Goal: Task Accomplishment & Management: Use online tool/utility

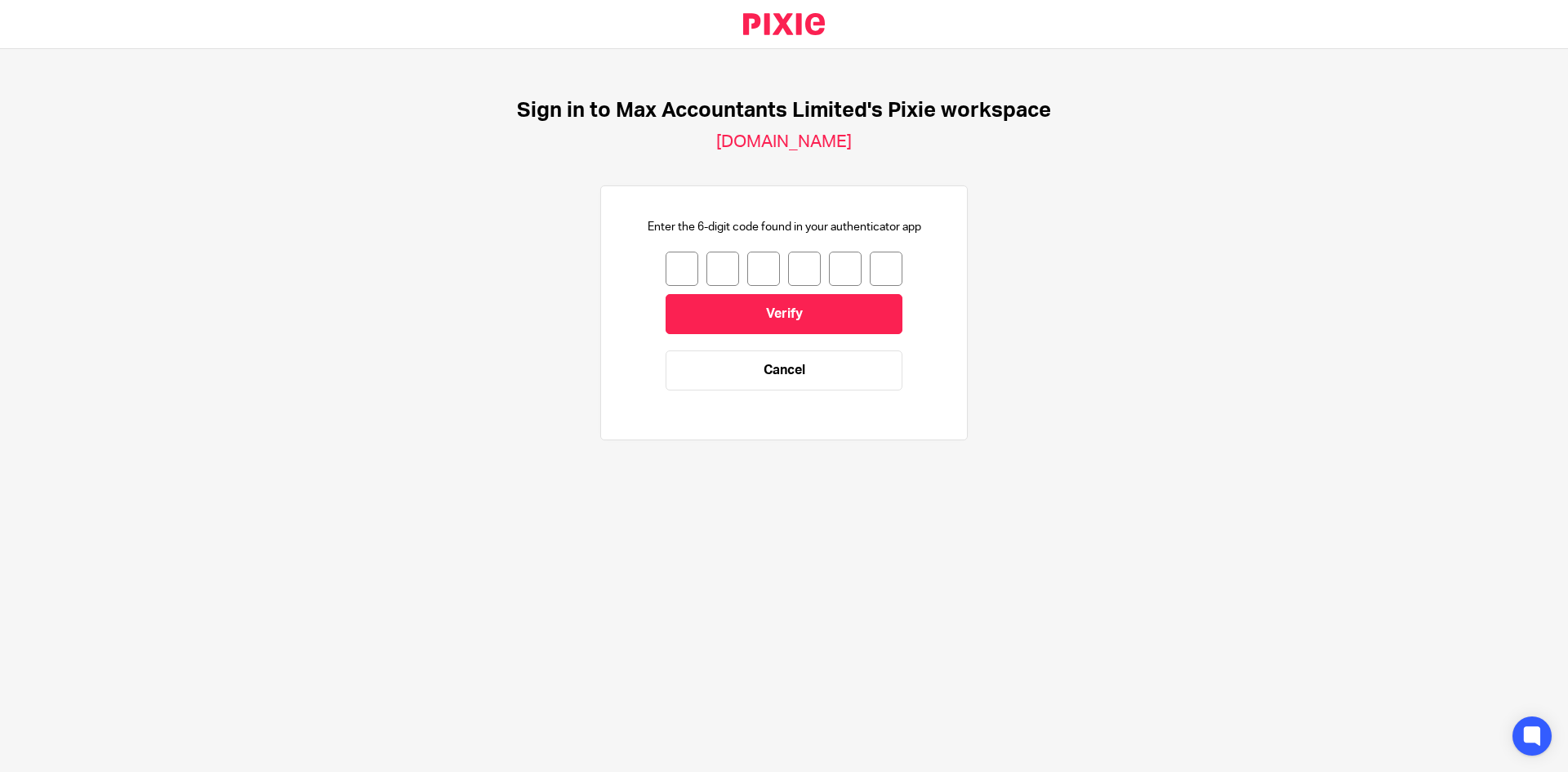
click at [669, 271] on input "number" at bounding box center [681, 268] width 32 height 34
type input "7"
type input "6"
type input "5"
type input "2"
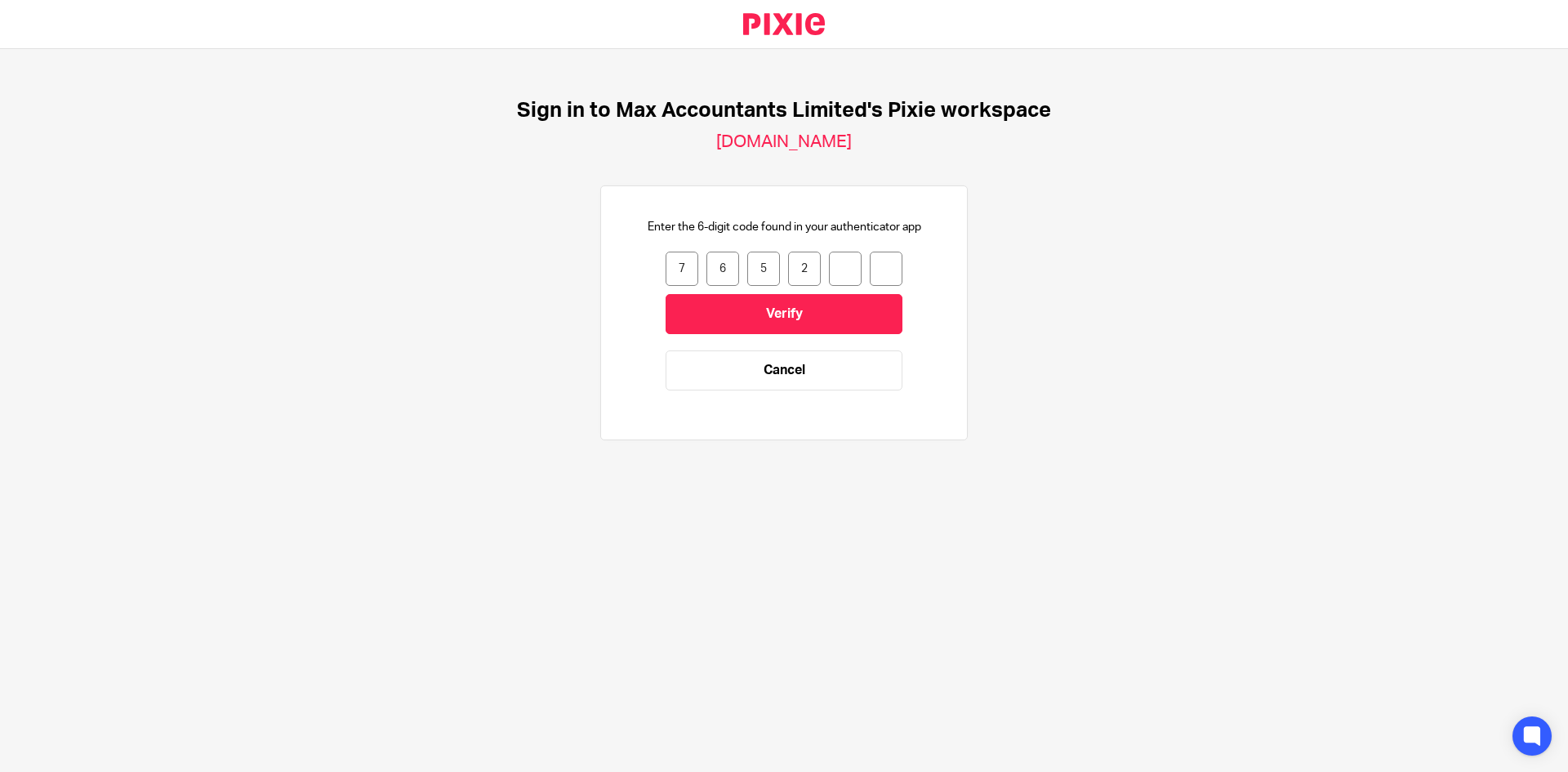
type input "4"
type input "1"
click at [766, 310] on input "Verify" at bounding box center [784, 313] width 237 height 40
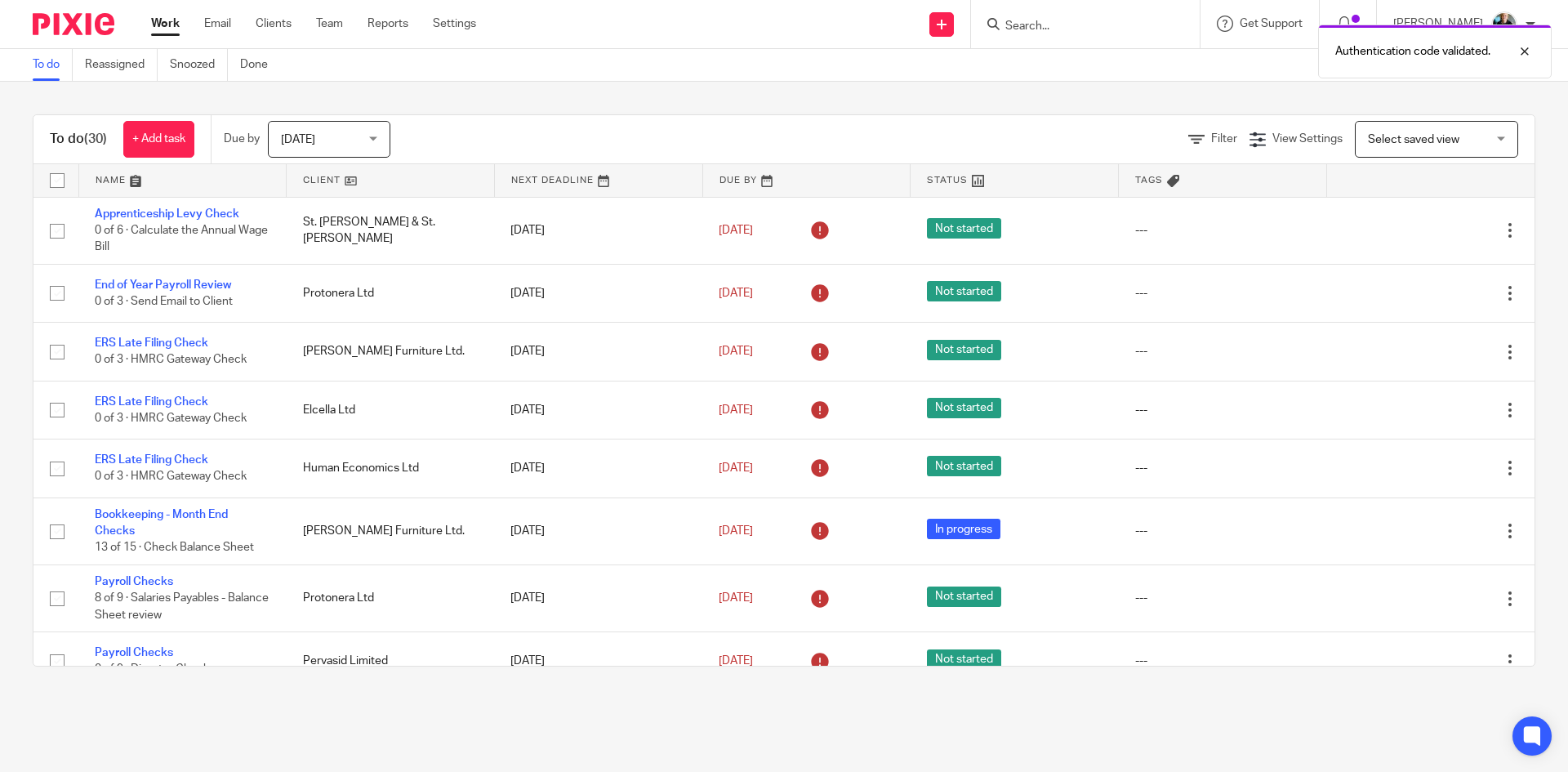
click at [1035, 22] on div "Authentication code validated." at bounding box center [1168, 48] width 767 height 62
click at [1052, 25] on div "Authentication code validated." at bounding box center [1168, 48] width 767 height 62
click at [1052, 24] on div "Authentication code validated." at bounding box center [1168, 48] width 767 height 62
click at [1052, 22] on div "Authentication code validated." at bounding box center [1168, 48] width 767 height 62
click at [1052, 22] on div "Authentication code validated." at bounding box center [1168, 48] width 767 height 62
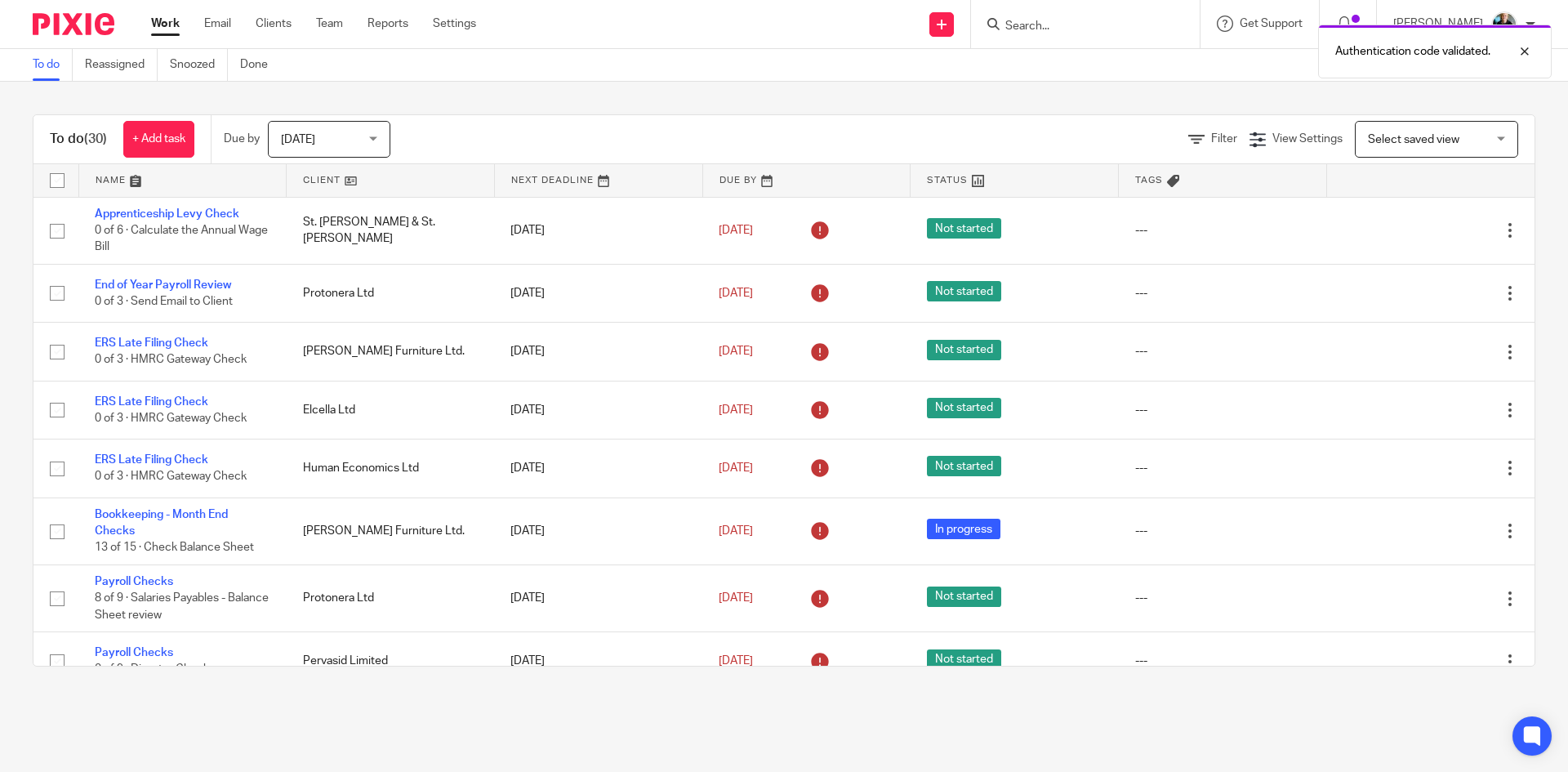
click at [1070, 29] on div "Authentication code validated." at bounding box center [1168, 48] width 767 height 62
click at [1052, 16] on form at bounding box center [1091, 23] width 174 height 20
click at [1052, 25] on input "Search" at bounding box center [1077, 26] width 147 height 15
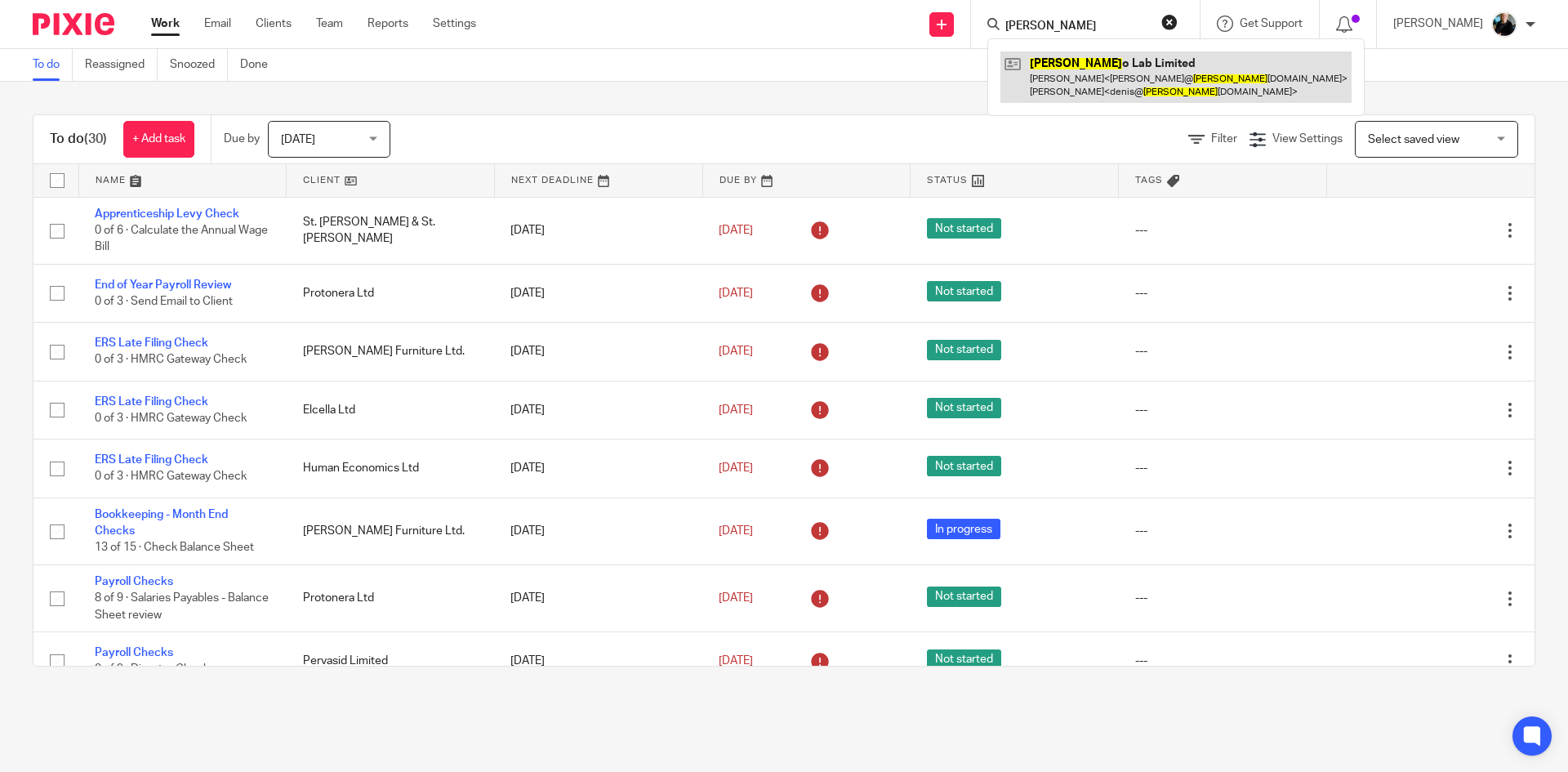
type input "Majot"
click at [1062, 70] on link at bounding box center [1176, 77] width 351 height 51
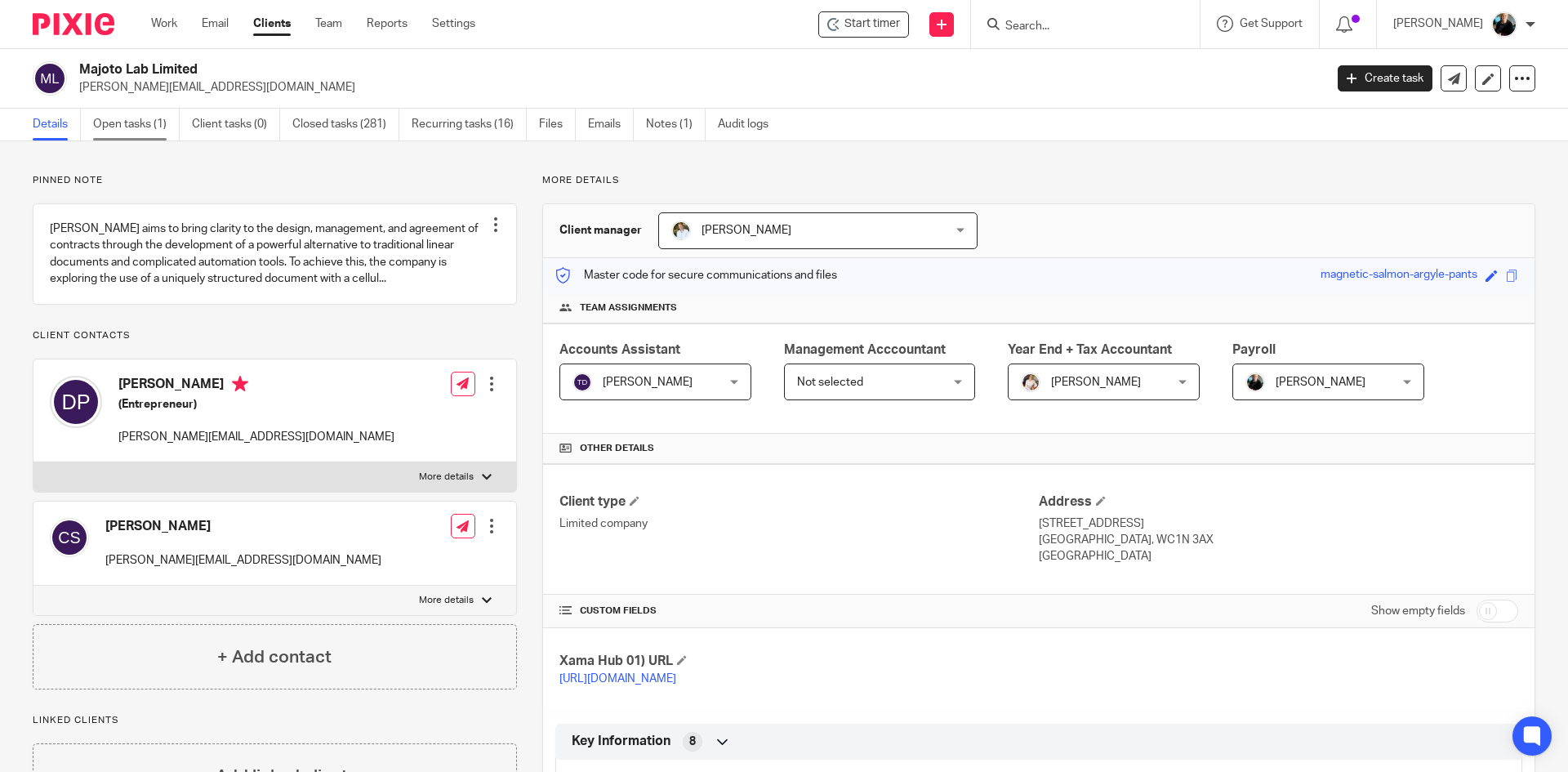
click at [124, 123] on link "Open tasks (1)" at bounding box center [136, 124] width 87 height 32
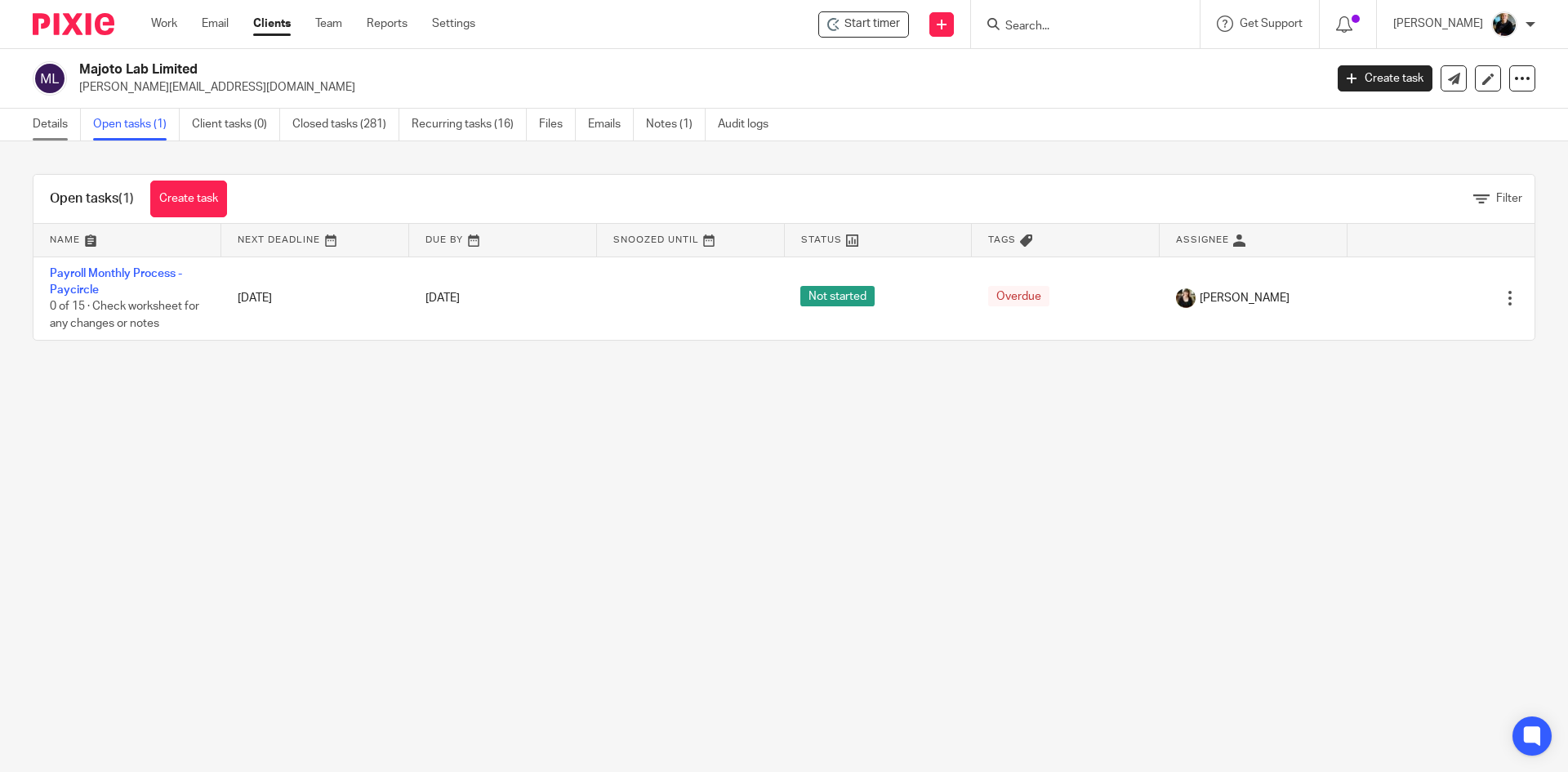
click at [58, 127] on link "Details" at bounding box center [56, 124] width 48 height 32
click at [58, 129] on link "Details" at bounding box center [56, 124] width 48 height 32
click at [112, 129] on link "Open tasks (1)" at bounding box center [136, 124] width 87 height 32
click at [58, 128] on link "Details" at bounding box center [56, 124] width 48 height 32
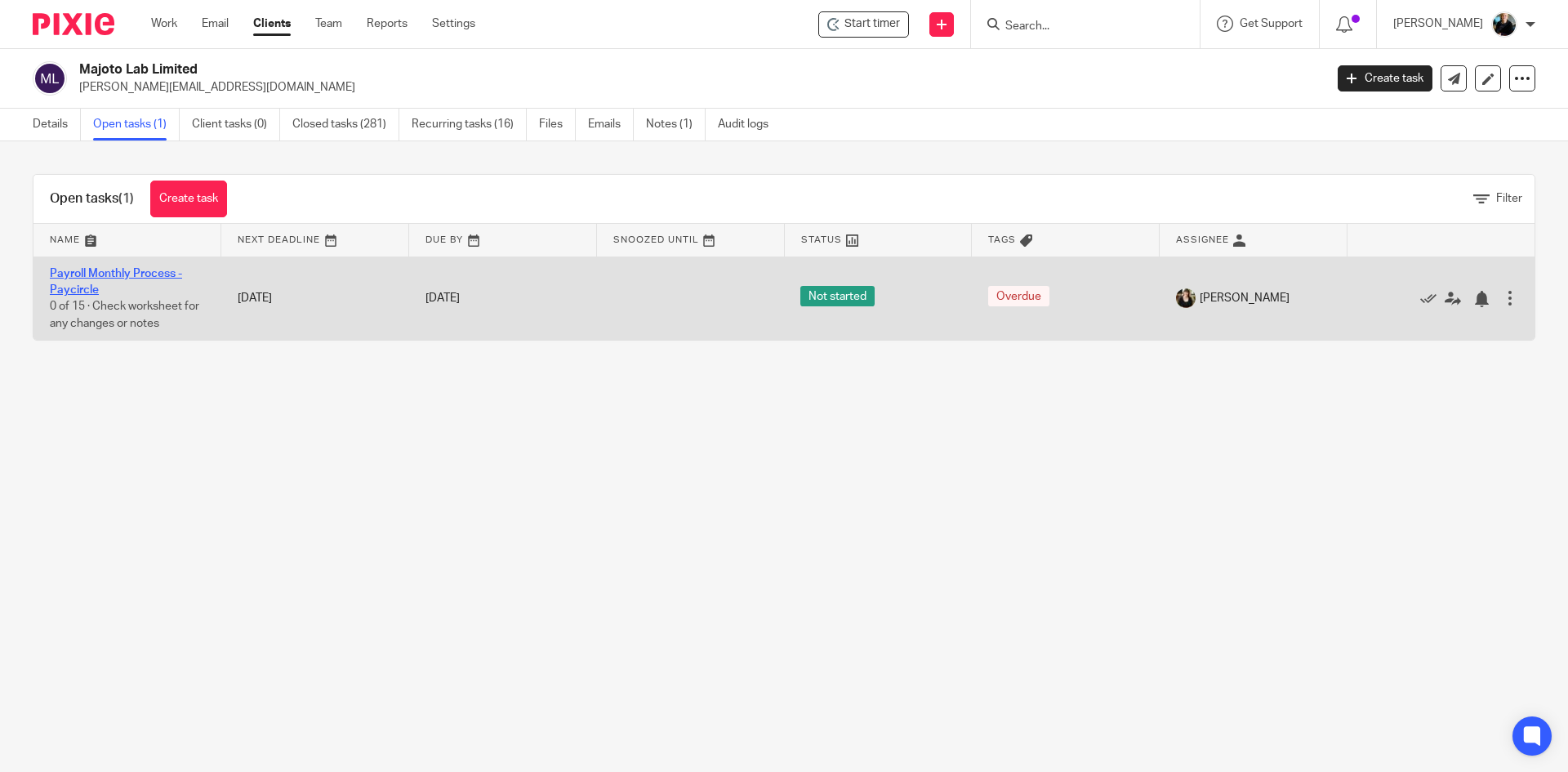
click at [111, 272] on link "Payroll Monthly Process - Paycircle" at bounding box center [116, 281] width 133 height 27
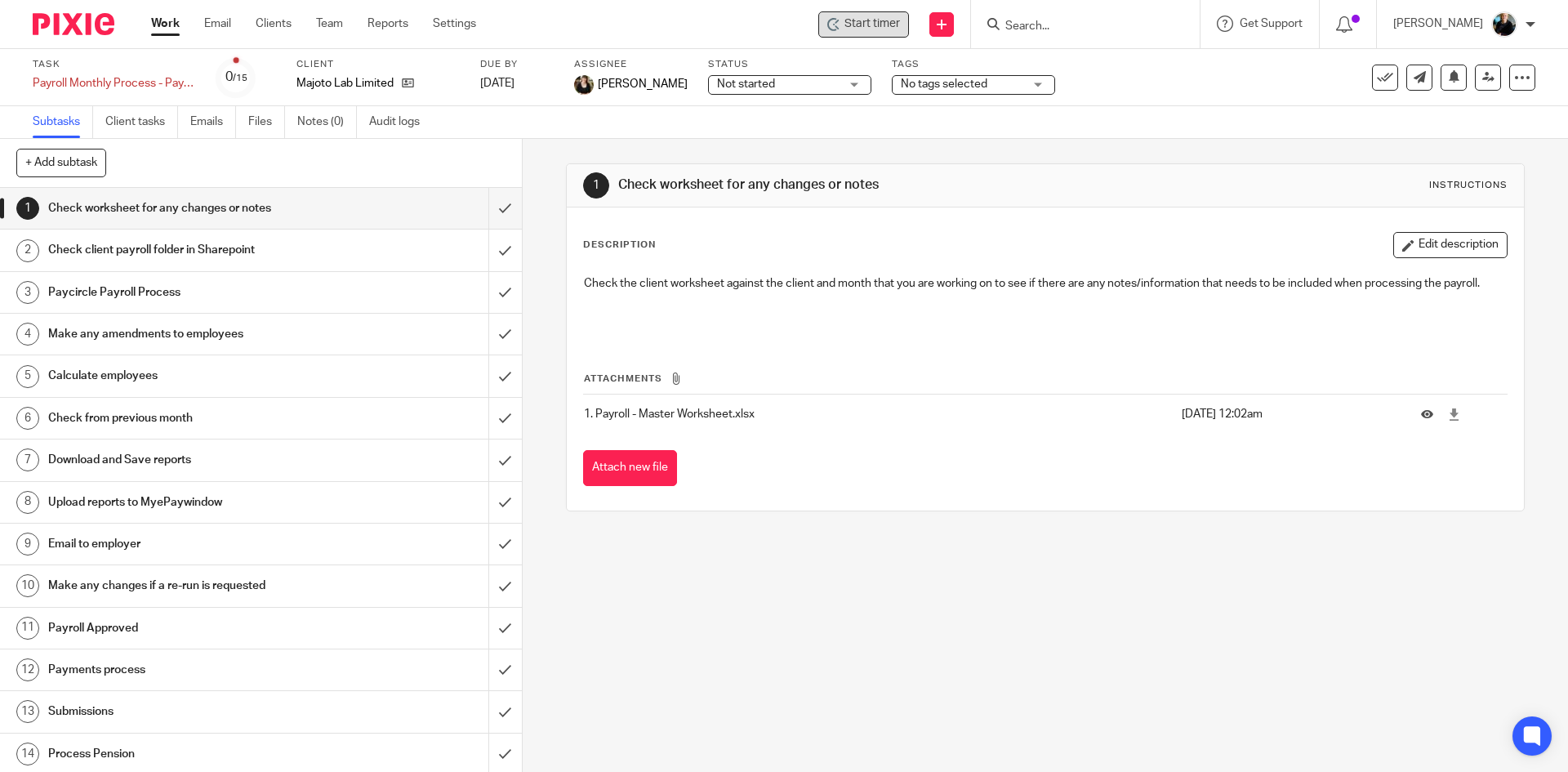
click at [873, 25] on span "Start timer" at bounding box center [872, 24] width 56 height 18
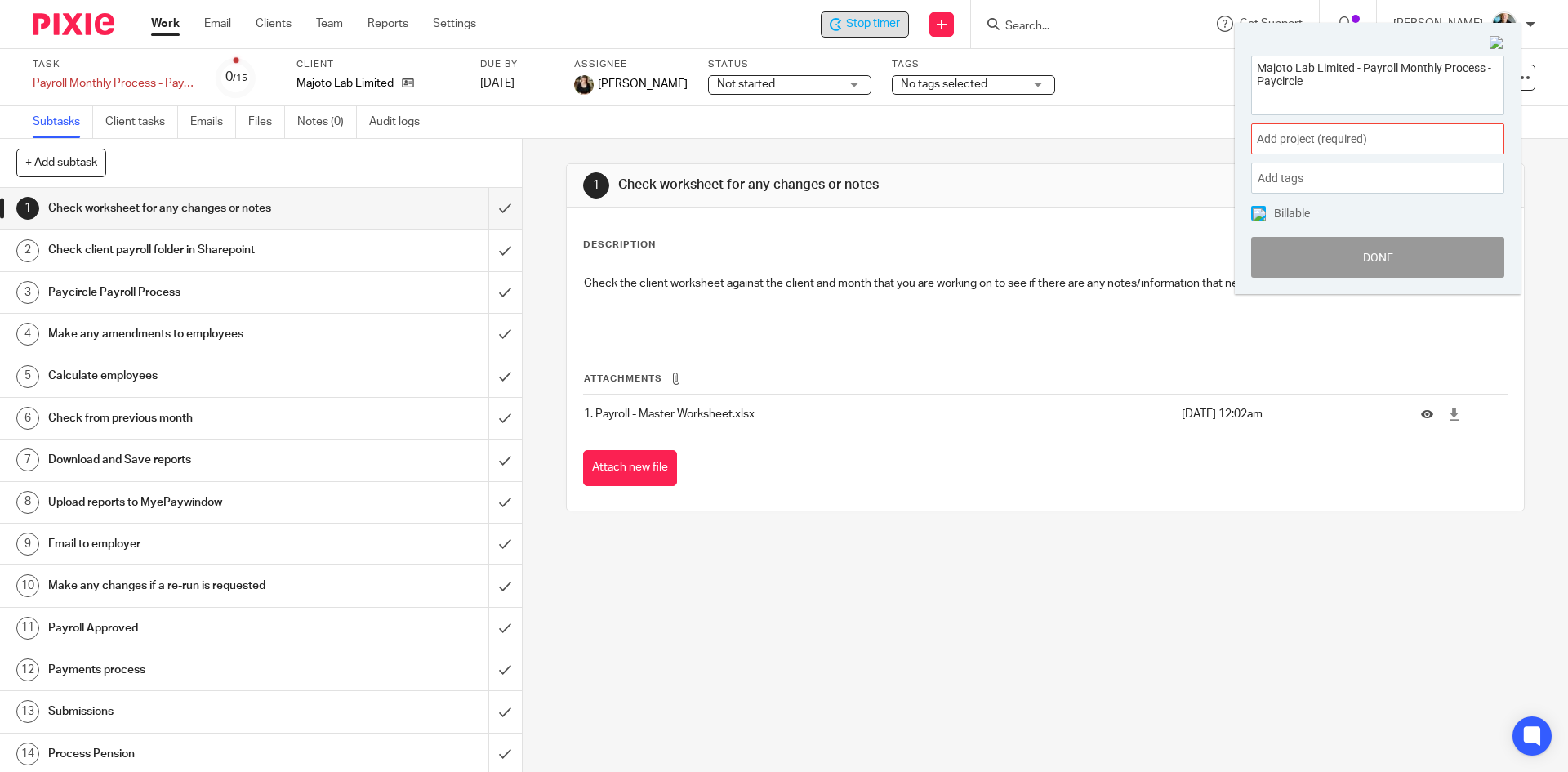
click at [1305, 144] on span "Add project (required) :" at bounding box center [1360, 140] width 206 height 18
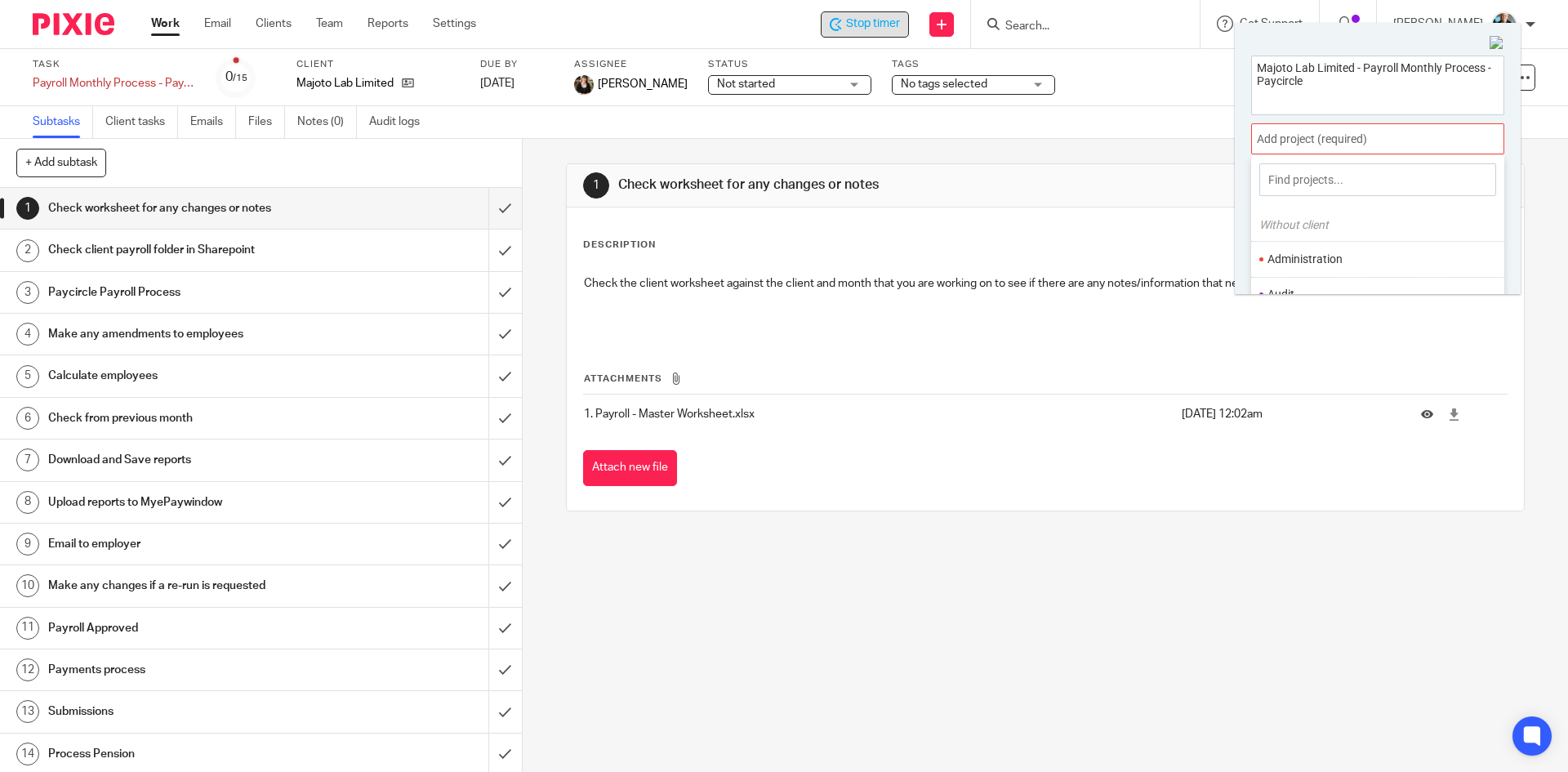
click at [1316, 144] on div at bounding box center [1378, 139] width 253 height 31
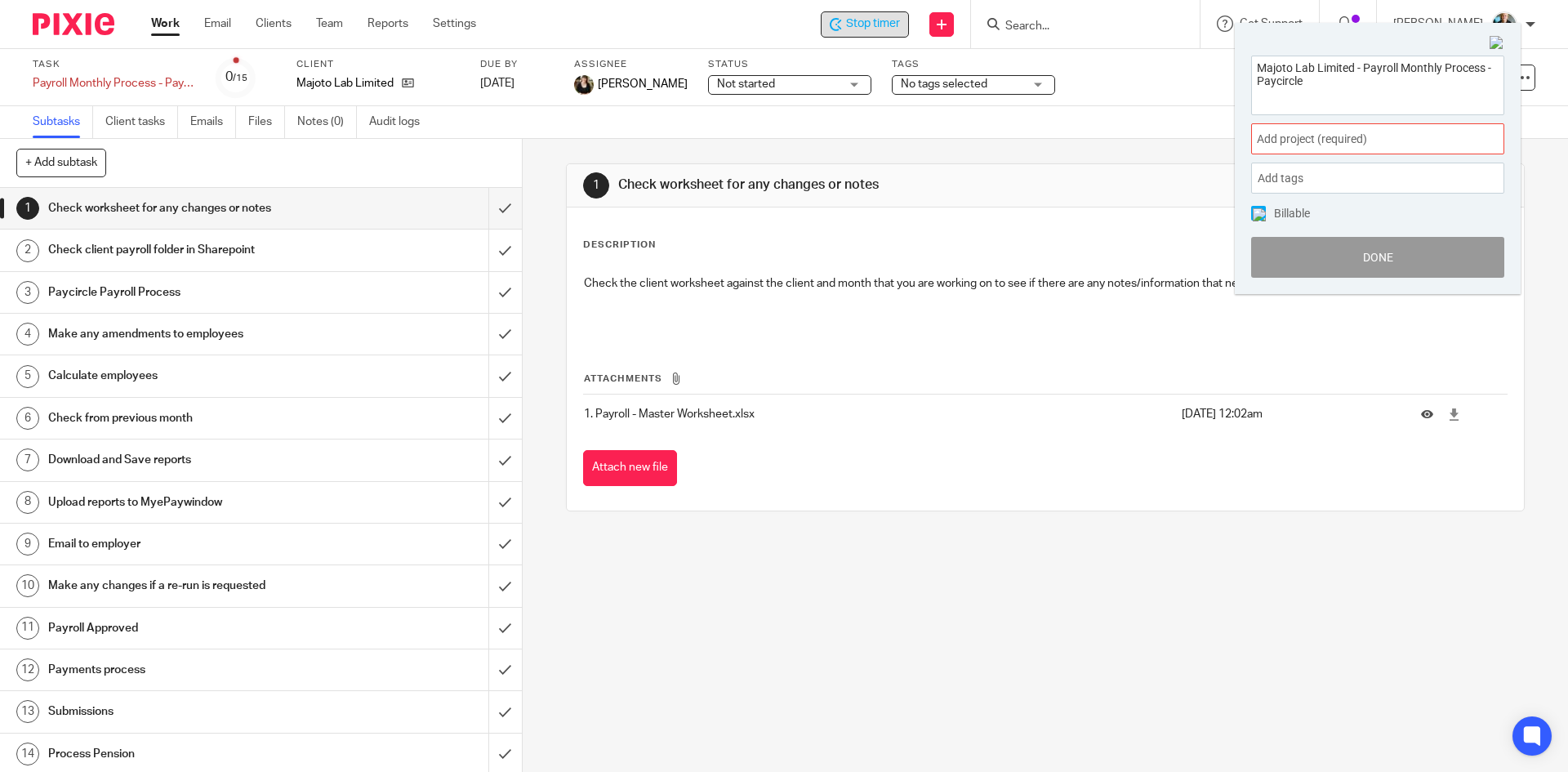
click at [1360, 141] on span "Add project (required) :" at bounding box center [1360, 140] width 206 height 18
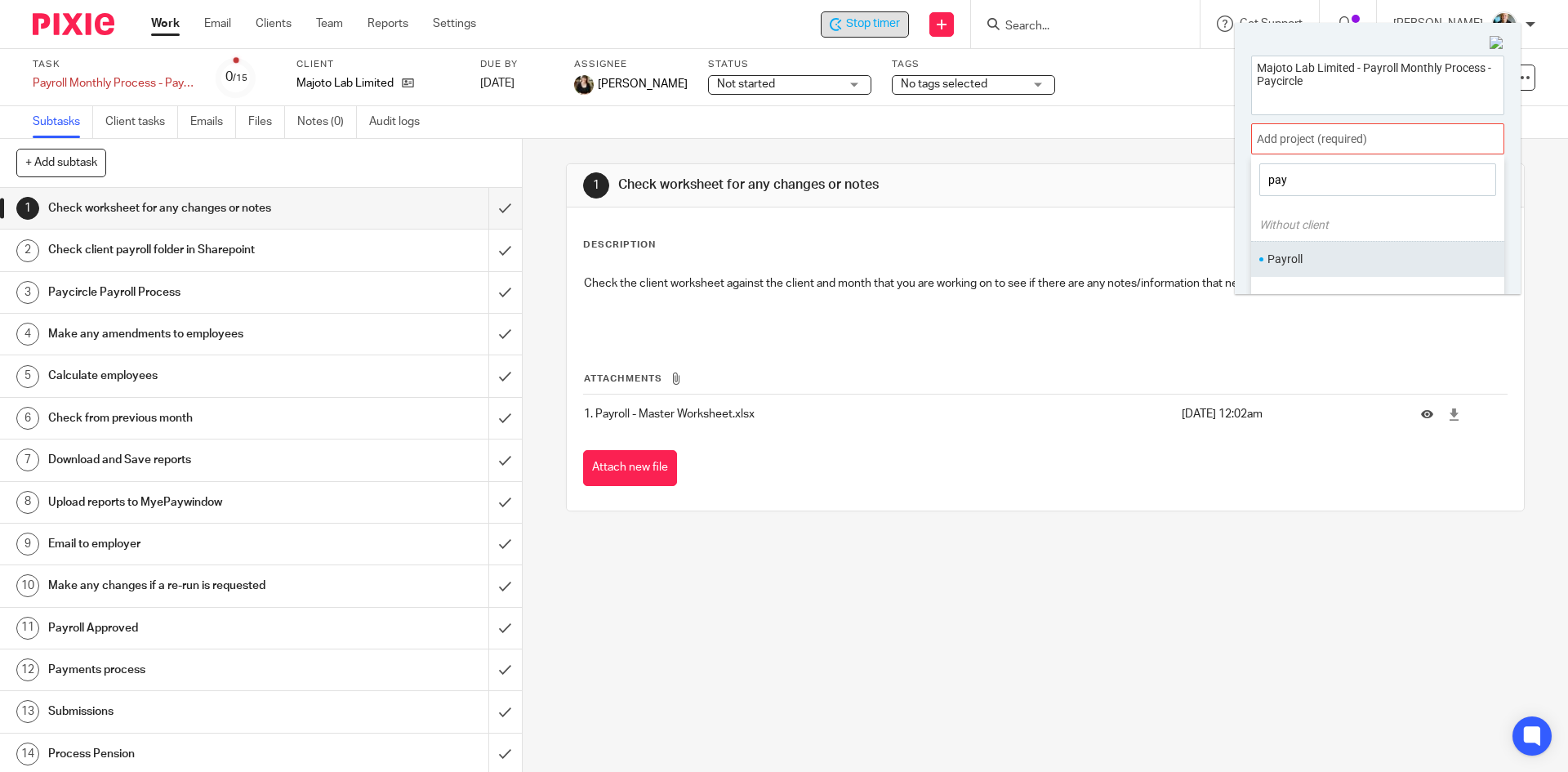
type input "pay"
click at [1291, 256] on li "Payroll" at bounding box center [1375, 260] width 213 height 18
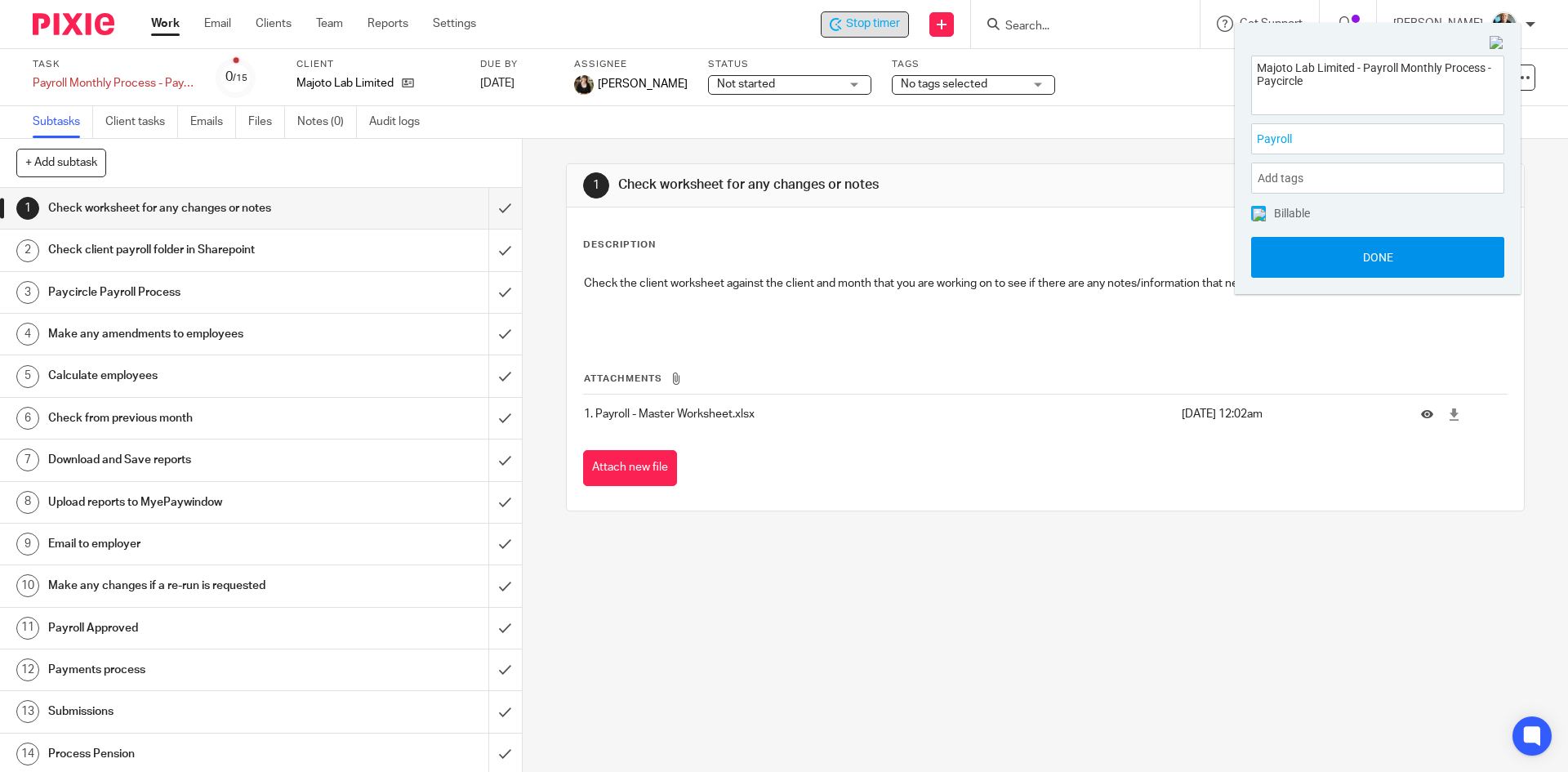
drag, startPoint x: 1339, startPoint y: 251, endPoint x: 1323, endPoint y: 246, distance: 16.8
click at [1340, 251] on button "Done" at bounding box center [1378, 258] width 253 height 41
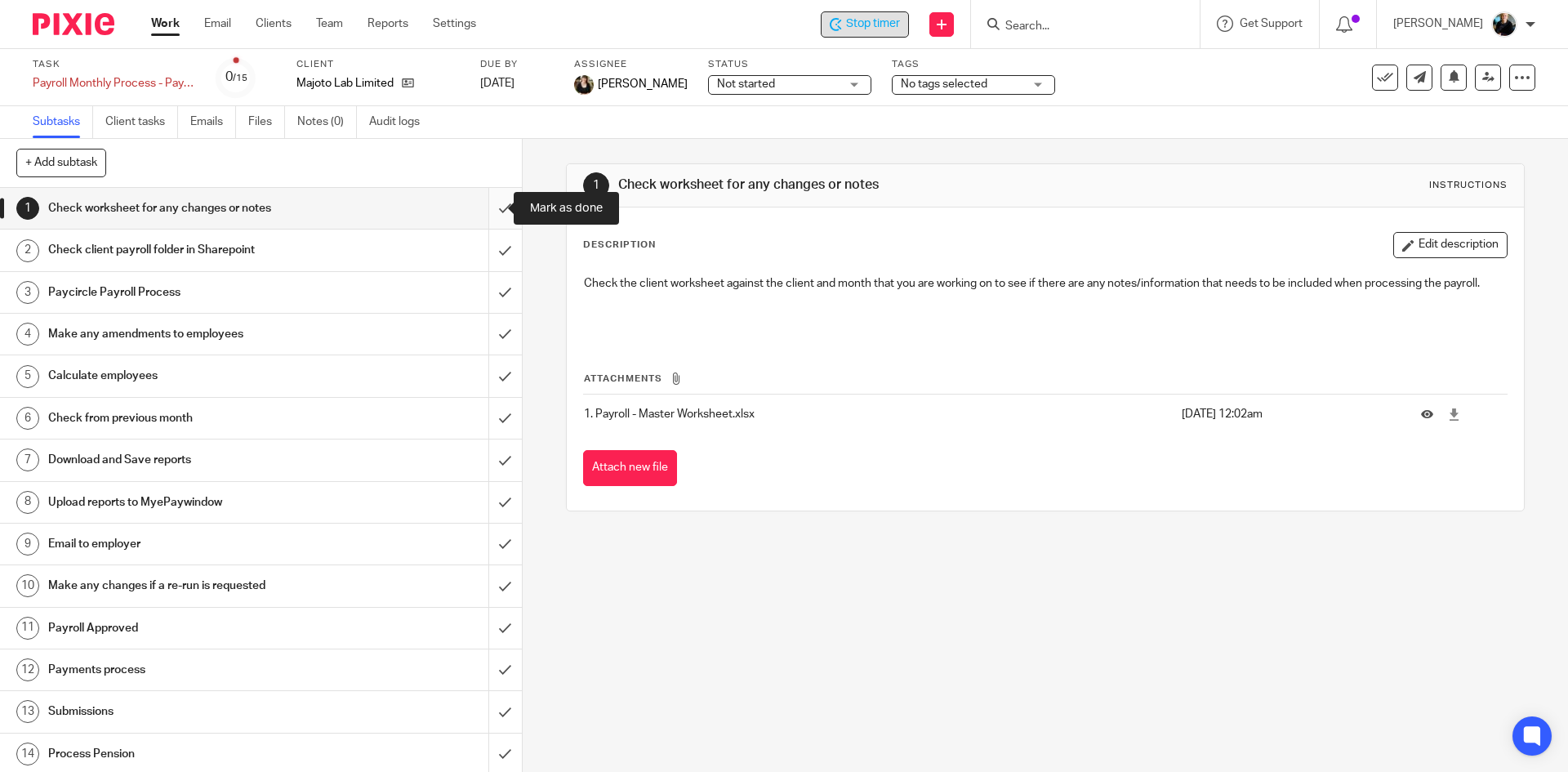
click at [484, 210] on input "submit" at bounding box center [261, 208] width 522 height 41
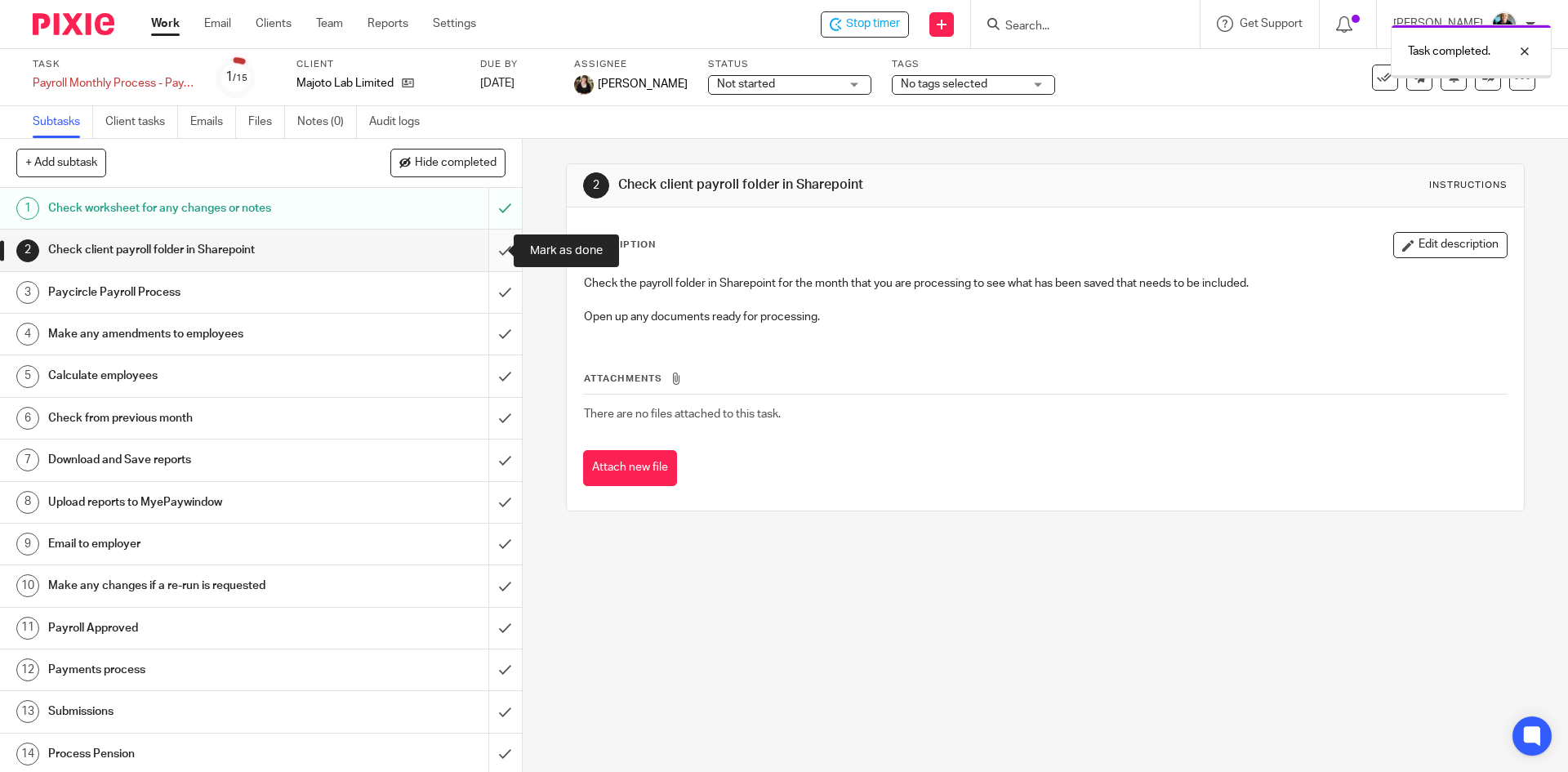
click at [493, 257] on input "submit" at bounding box center [261, 250] width 522 height 41
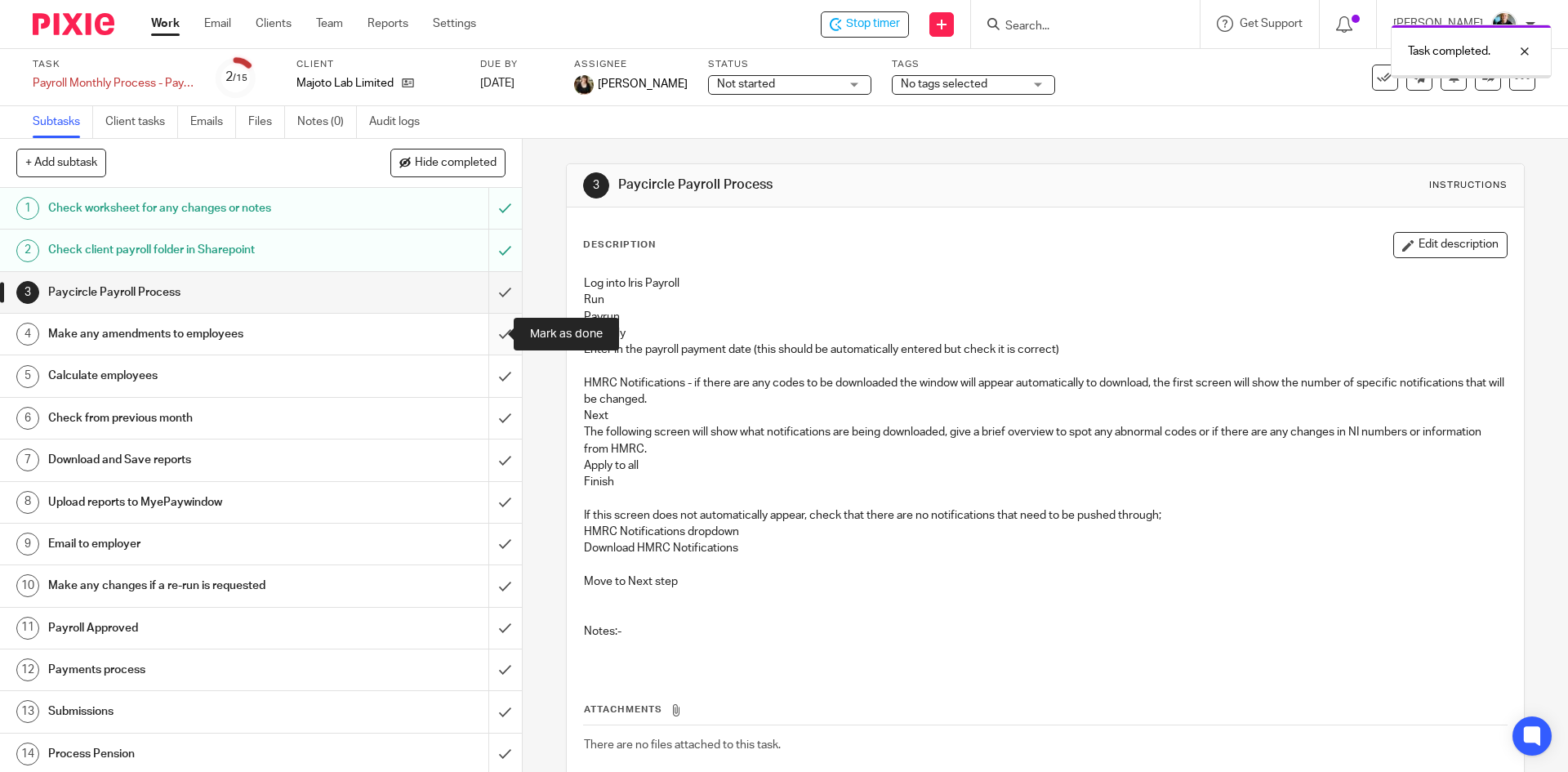
click at [487, 335] on input "submit" at bounding box center [261, 334] width 522 height 41
click at [491, 383] on input "submit" at bounding box center [261, 376] width 522 height 41
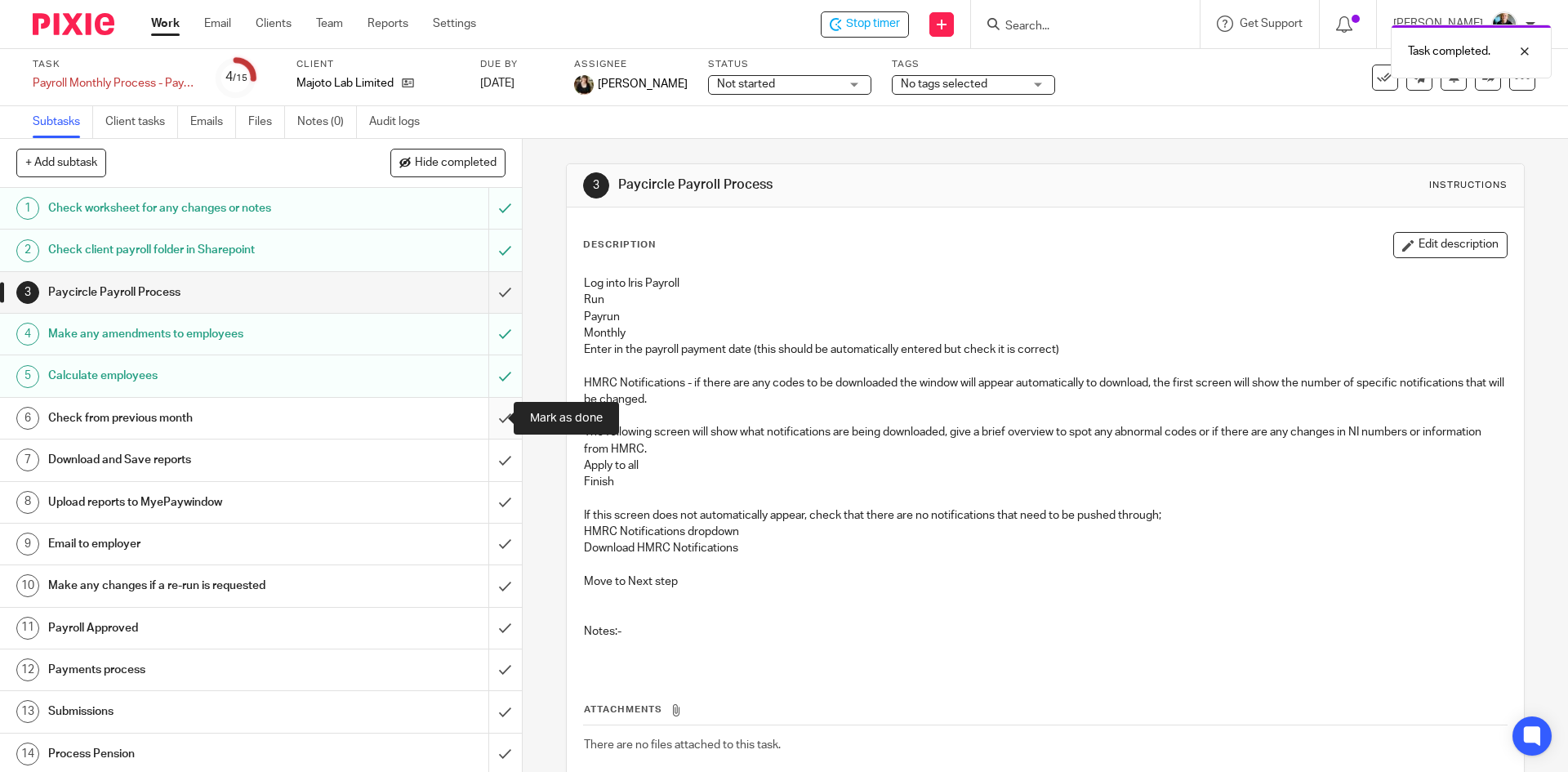
click at [486, 425] on input "submit" at bounding box center [261, 418] width 522 height 41
click at [490, 464] on input "submit" at bounding box center [261, 460] width 522 height 41
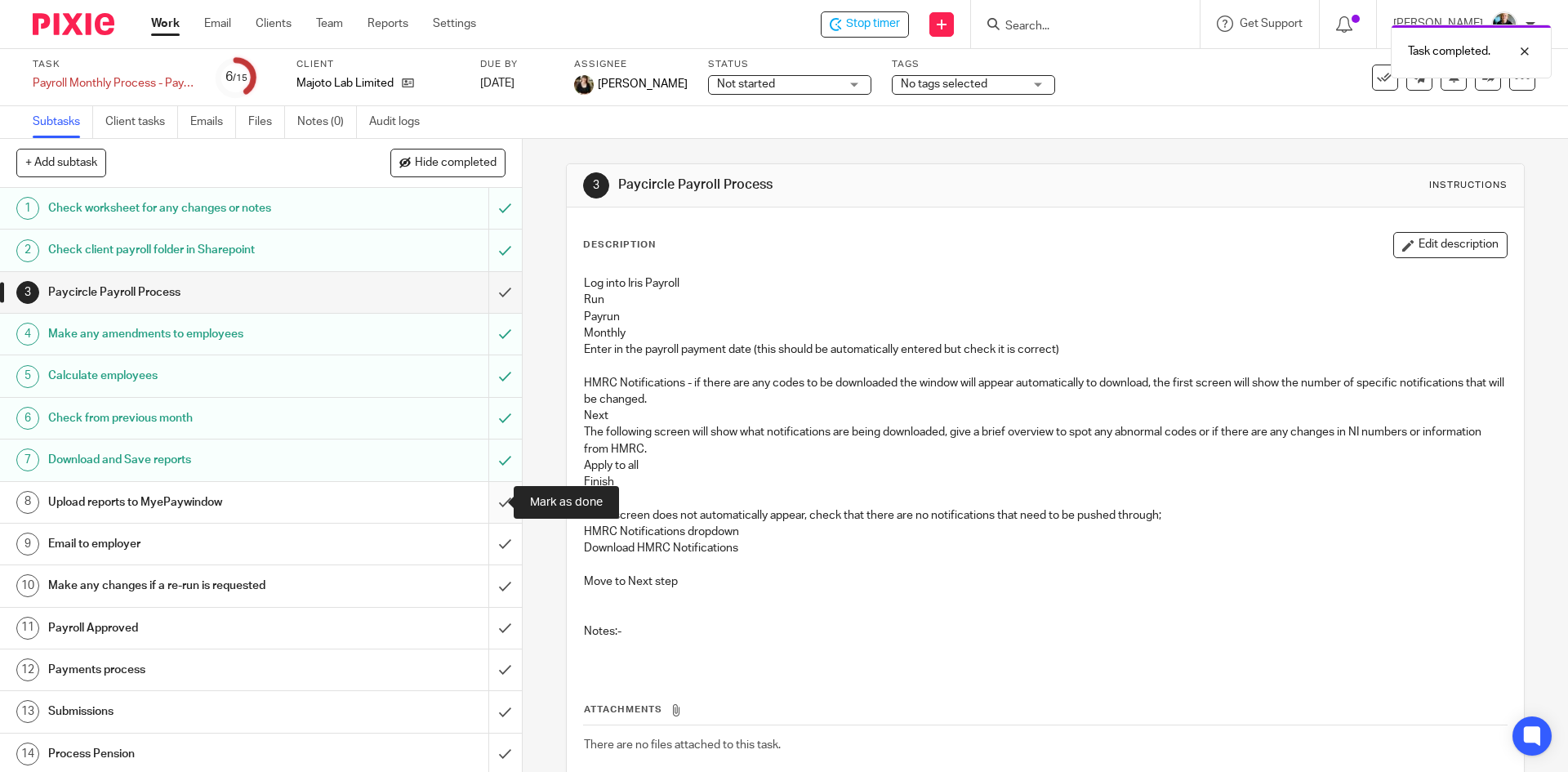
click at [495, 498] on input "submit" at bounding box center [261, 503] width 522 height 41
click at [490, 545] on input "submit" at bounding box center [261, 544] width 522 height 41
click at [894, 20] on div "Task completed." at bounding box center [1168, 48] width 767 height 62
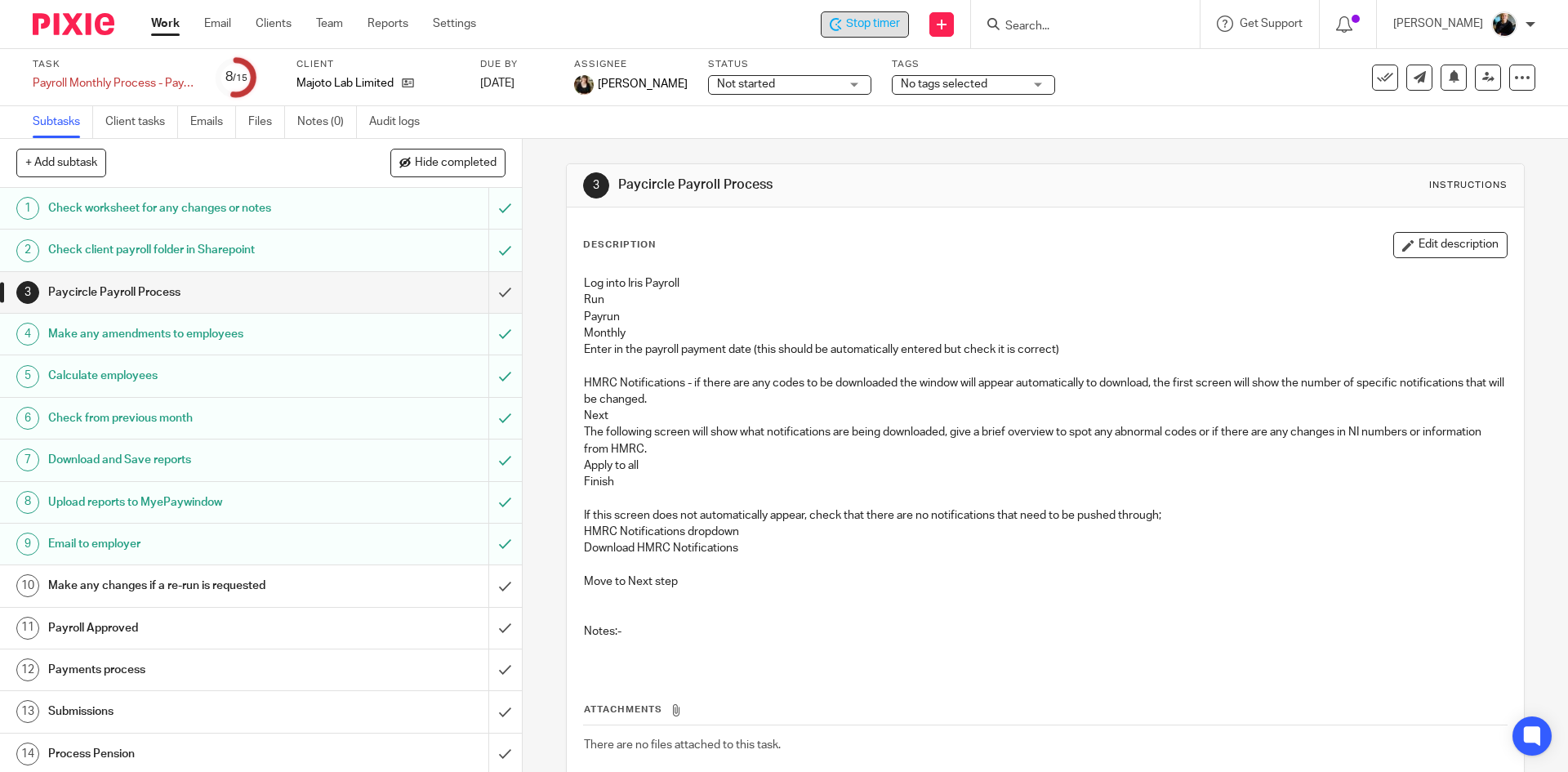
click at [891, 25] on span "Stop timer" at bounding box center [873, 24] width 54 height 18
click at [1064, 28] on input "Search" at bounding box center [1077, 26] width 147 height 15
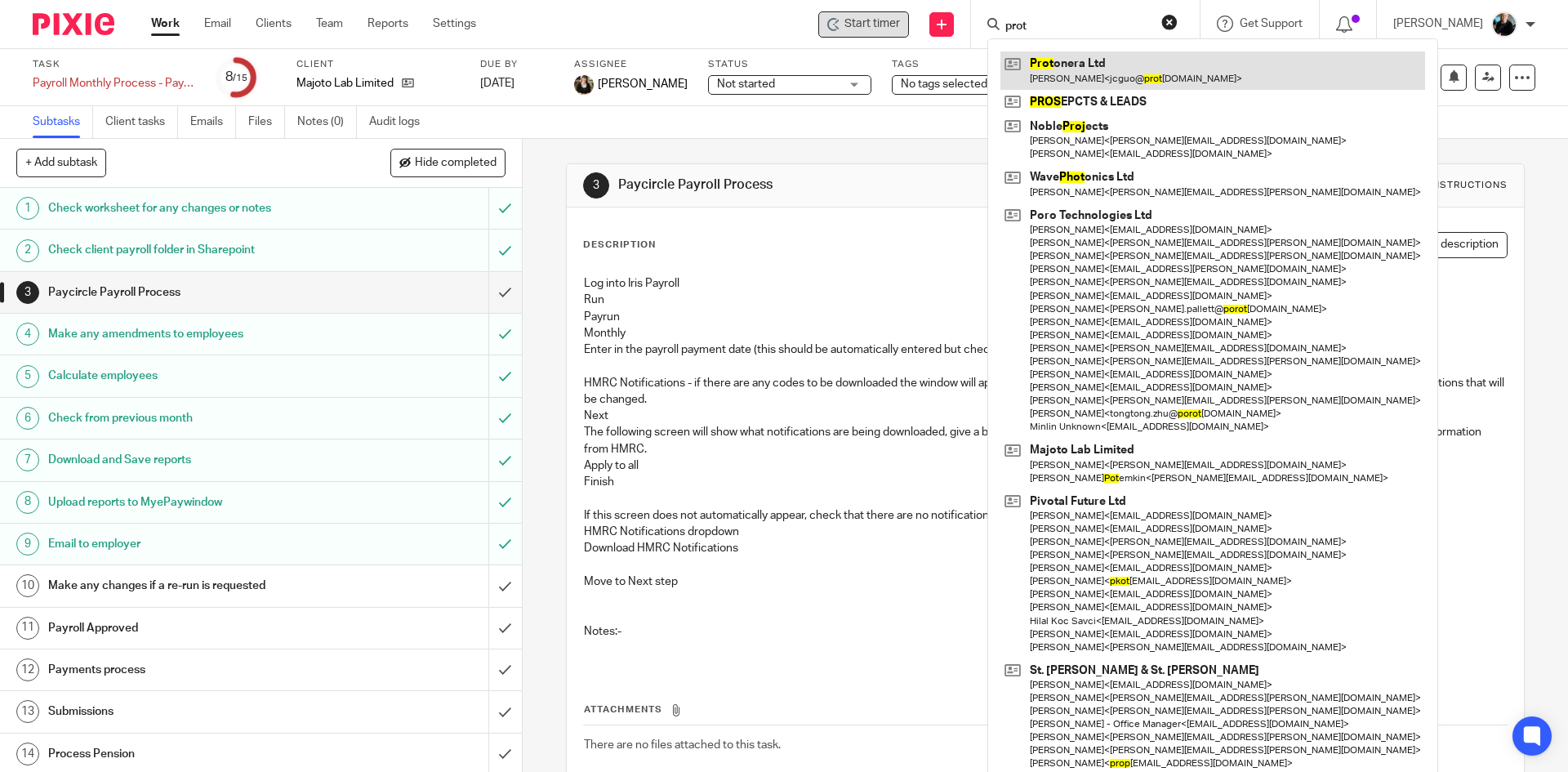
type input "prot"
click at [1073, 81] on link at bounding box center [1213, 70] width 425 height 37
click at [1074, 80] on link at bounding box center [1213, 70] width 425 height 37
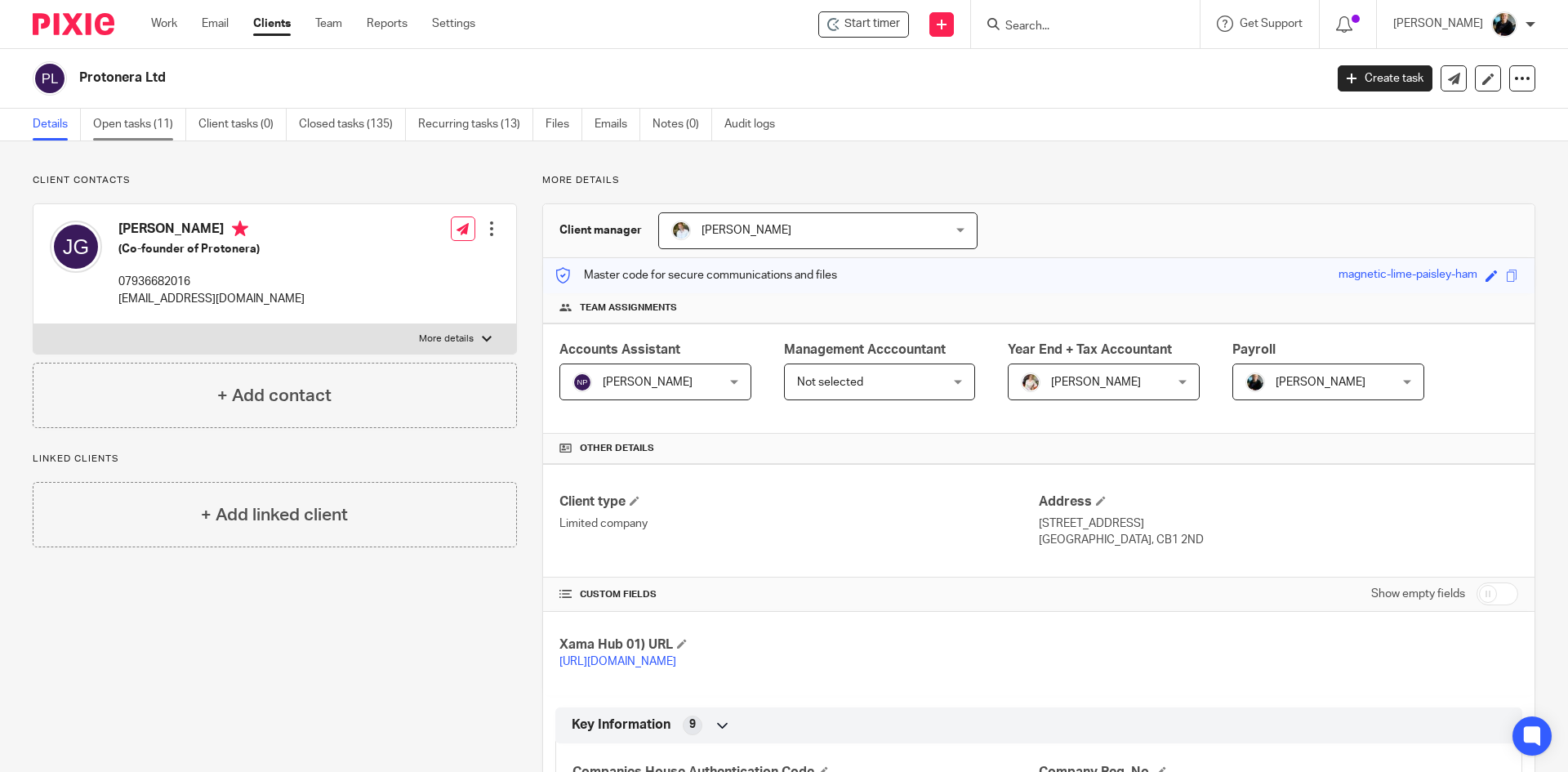
click at [123, 128] on link "Open tasks (11)" at bounding box center [139, 124] width 93 height 32
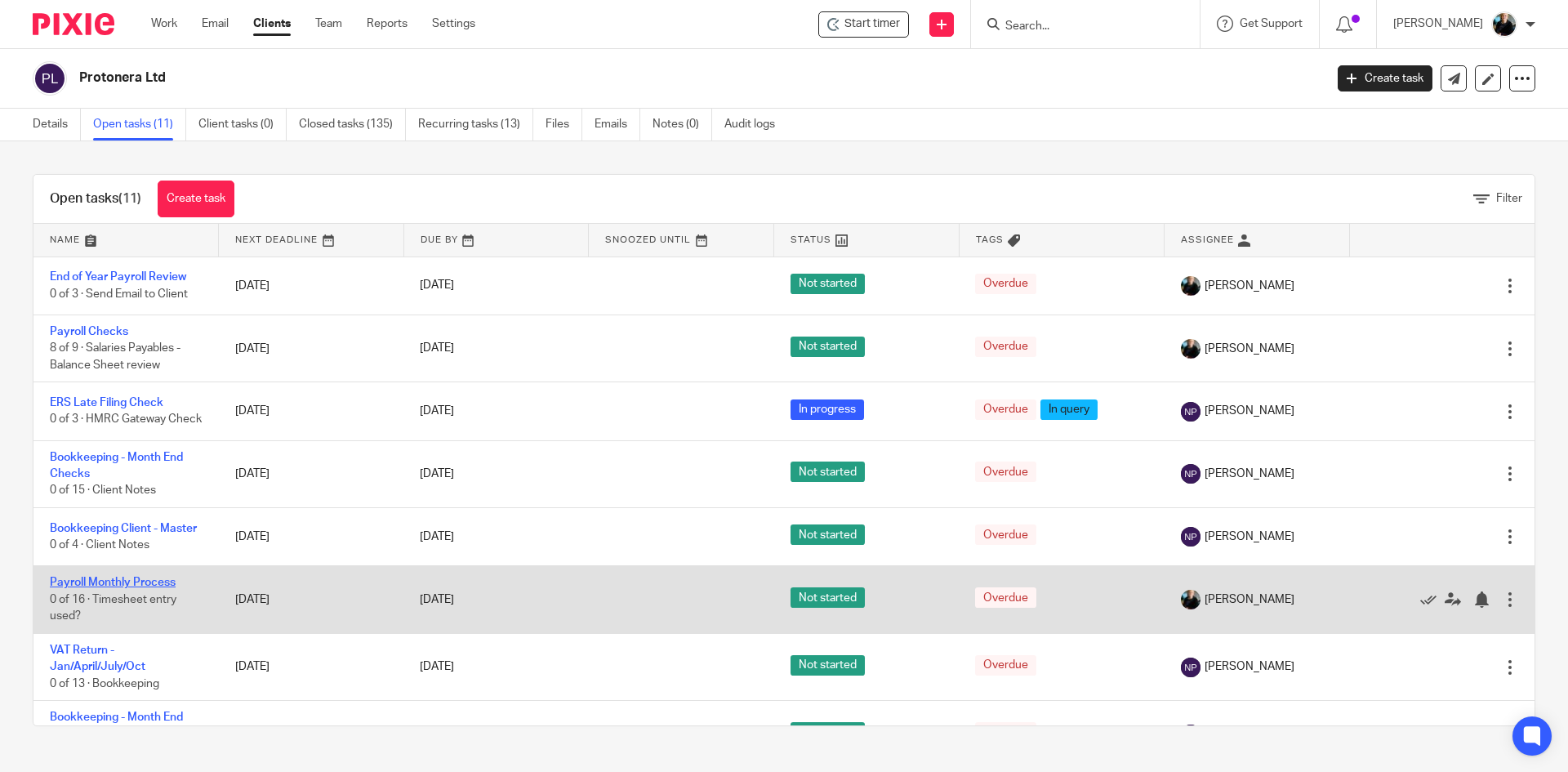
click at [108, 588] on link "Payroll Monthly Process" at bounding box center [112, 583] width 126 height 12
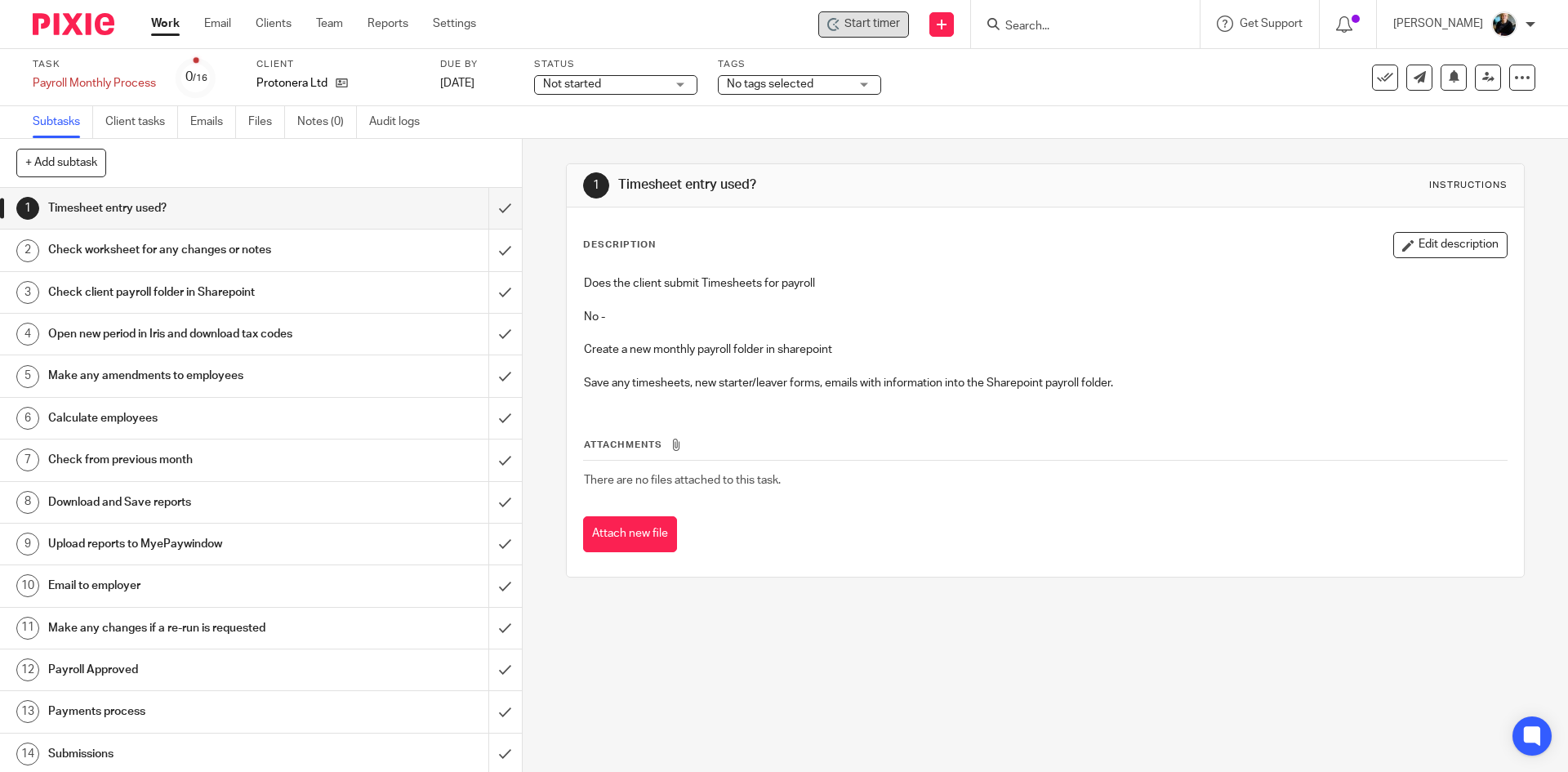
click at [849, 17] on span "Start timer" at bounding box center [872, 24] width 56 height 18
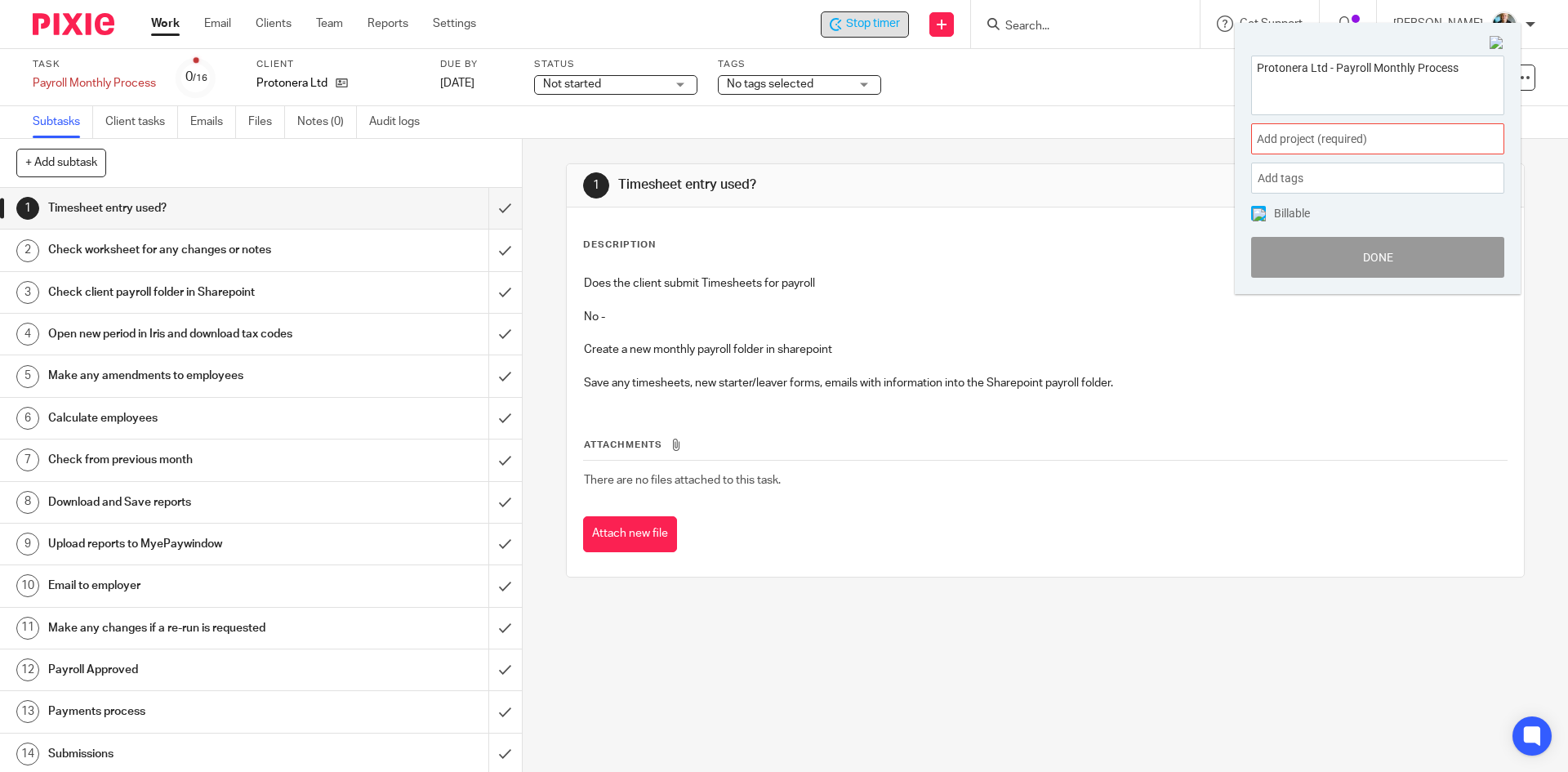
click at [1349, 133] on span "Add project (required) :" at bounding box center [1360, 140] width 206 height 18
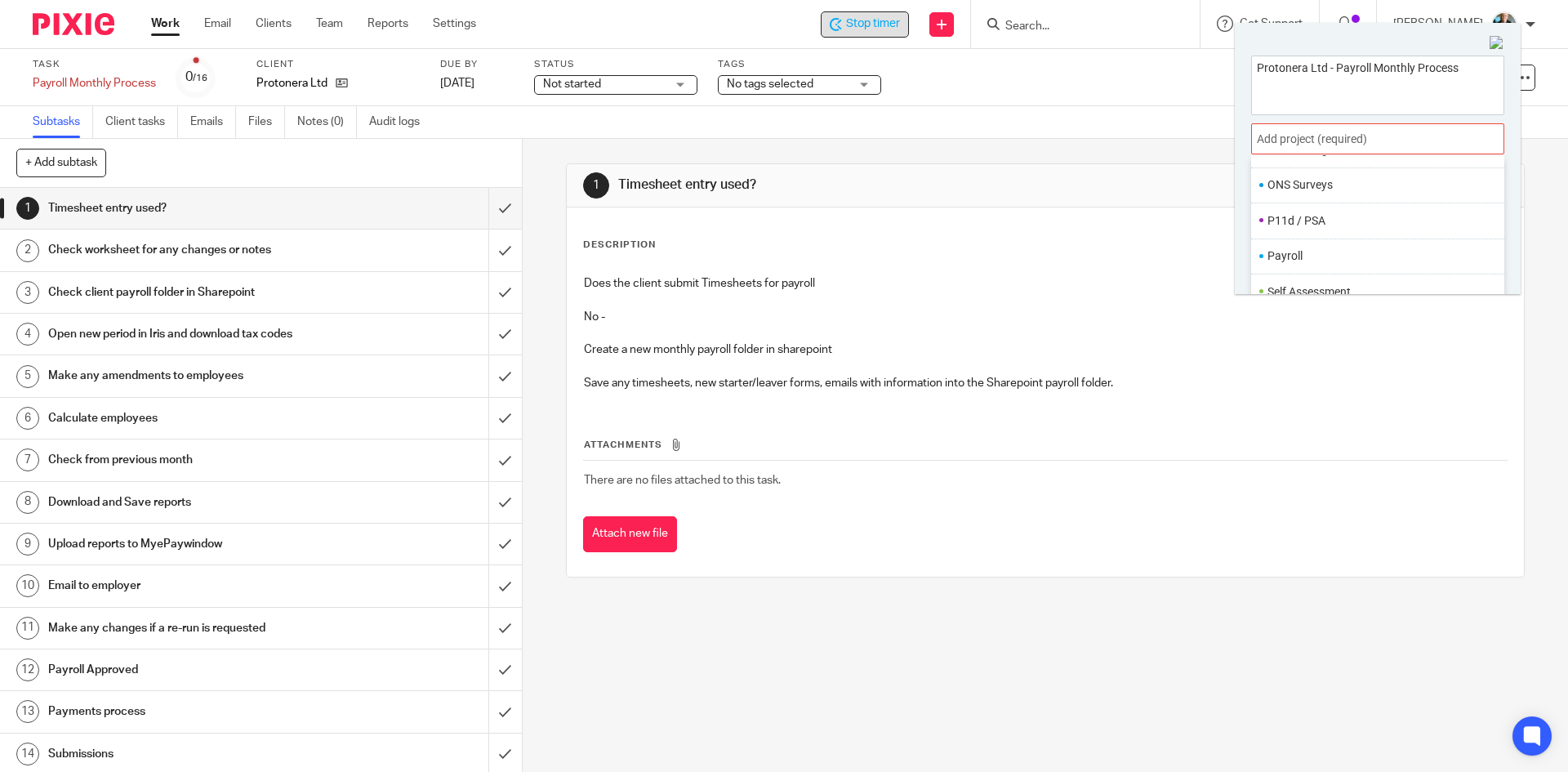
scroll to position [572, 0]
click at [1293, 255] on li "Payroll" at bounding box center [1375, 256] width 213 height 18
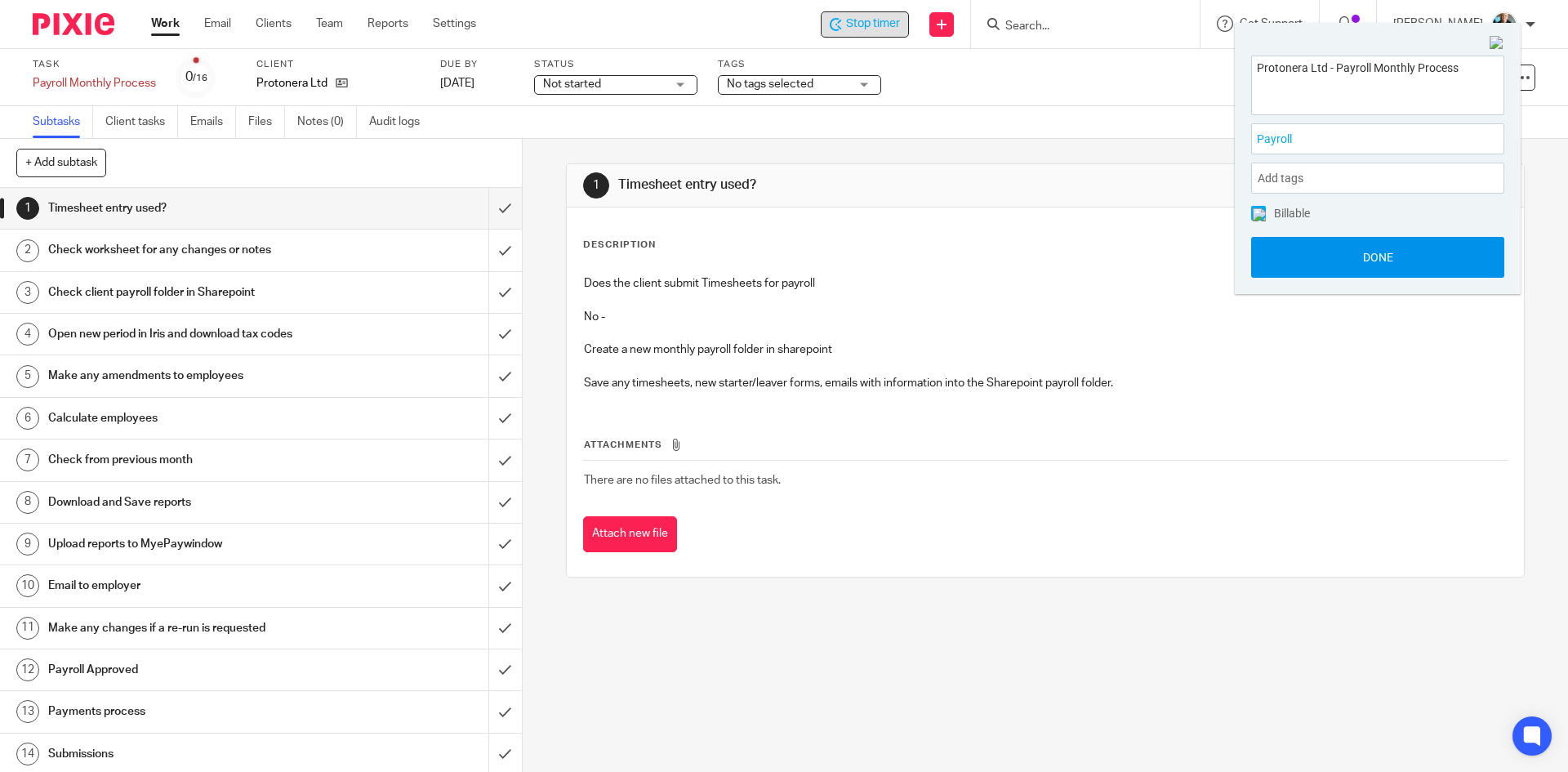
click at [1363, 265] on button "Done" at bounding box center [1378, 258] width 253 height 41
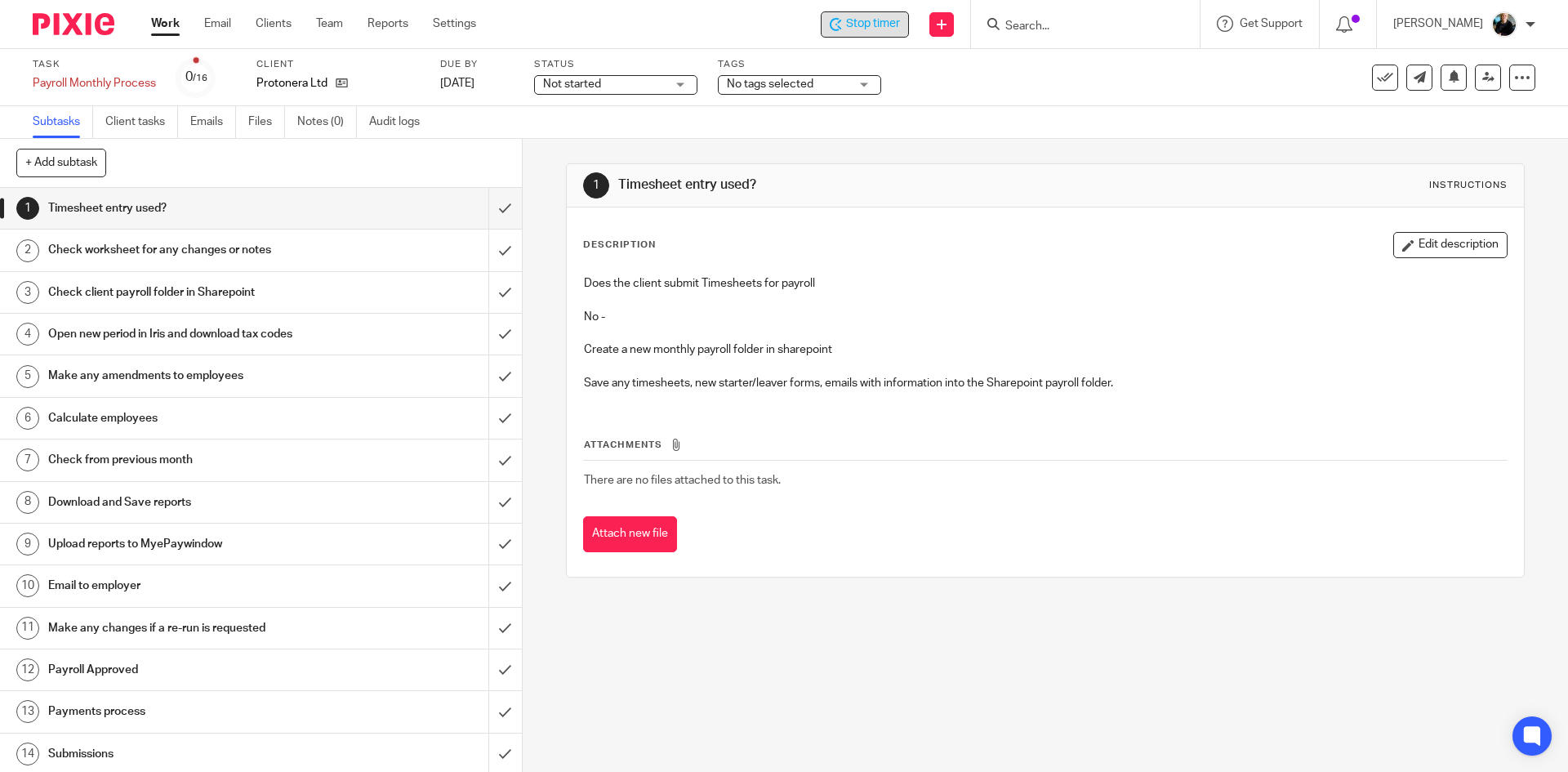
click at [103, 207] on h1 "Timesheet entry used?" at bounding box center [188, 208] width 282 height 24
click at [640, 80] on span "Not started" at bounding box center [604, 85] width 123 height 18
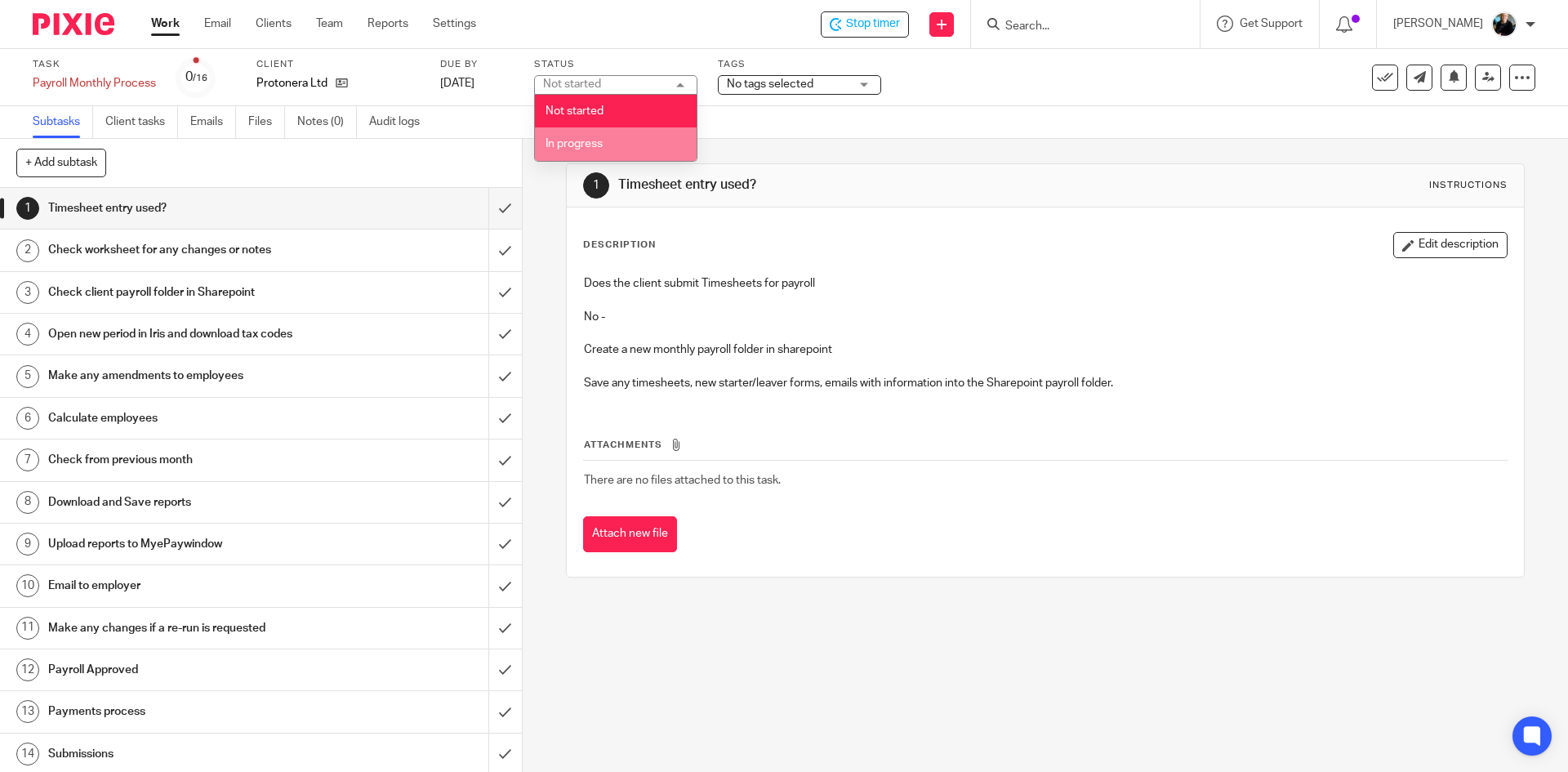
click at [572, 142] on span "In progress" at bounding box center [574, 143] width 58 height 12
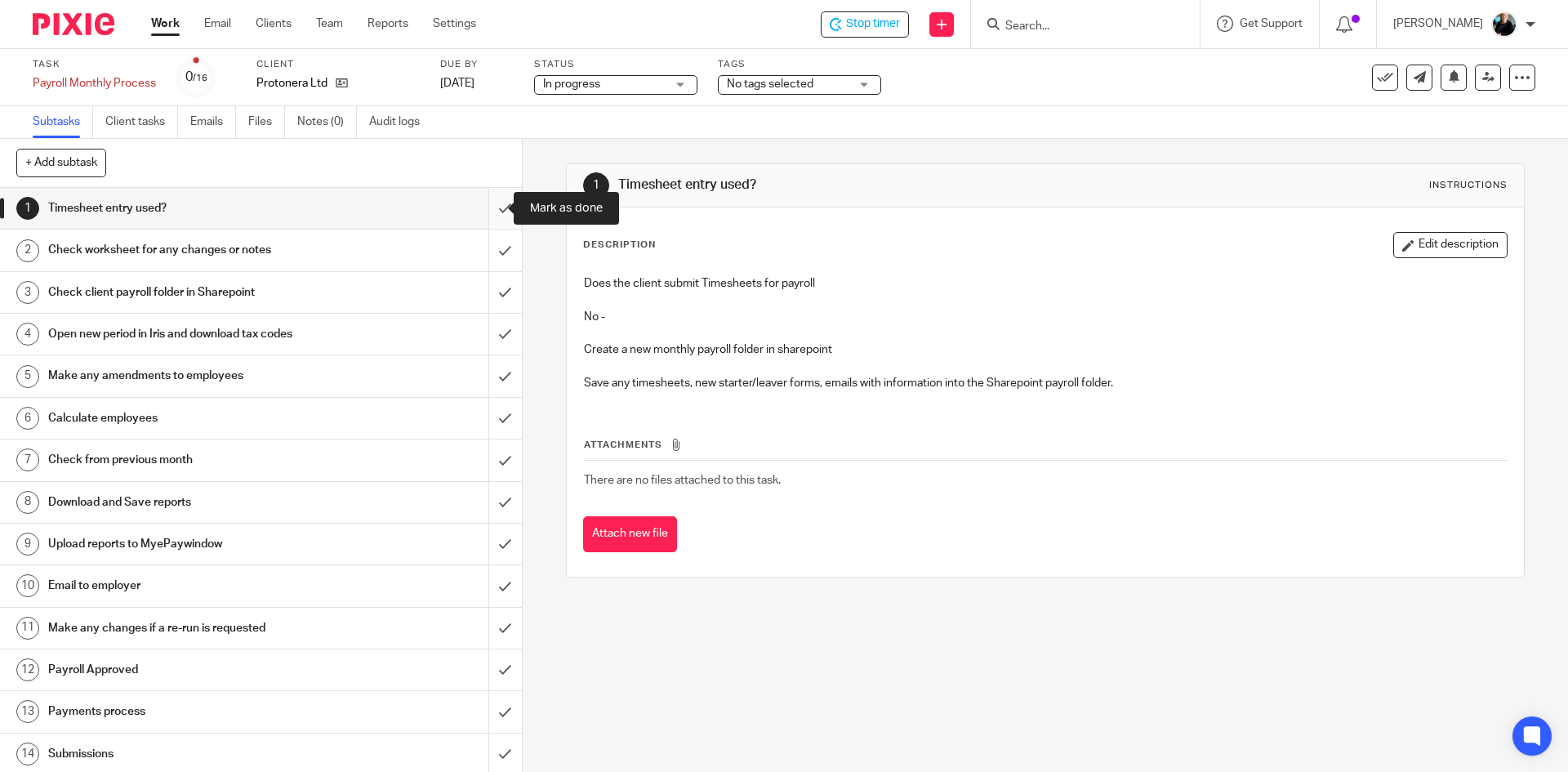
click at [486, 211] on input "submit" at bounding box center [261, 208] width 522 height 41
